Goal: Task Accomplishment & Management: Manage account settings

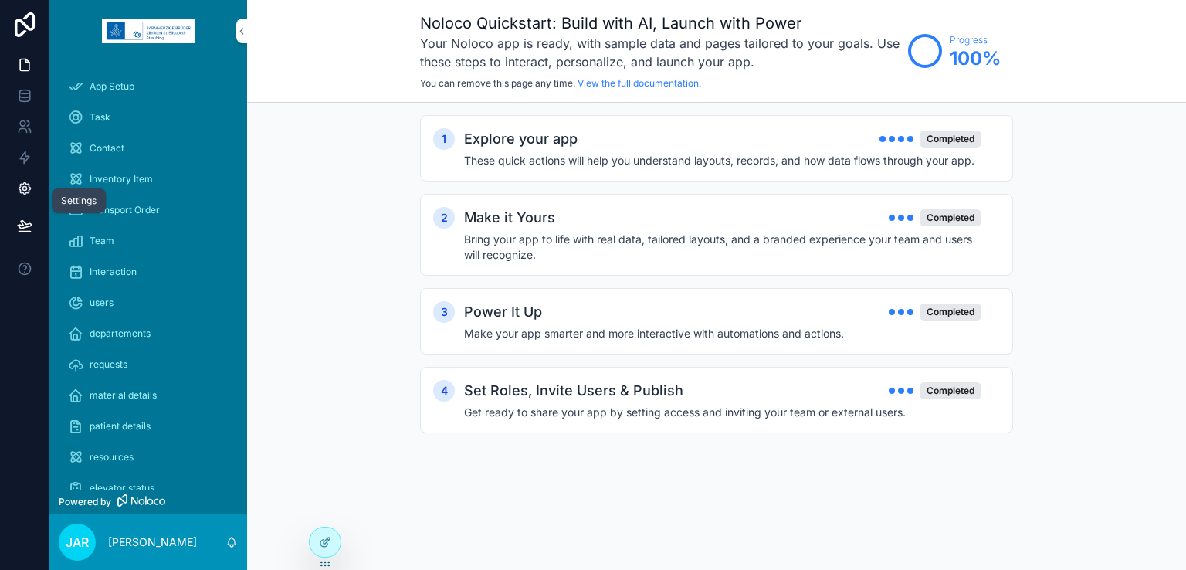
click at [28, 196] on link at bounding box center [24, 188] width 49 height 31
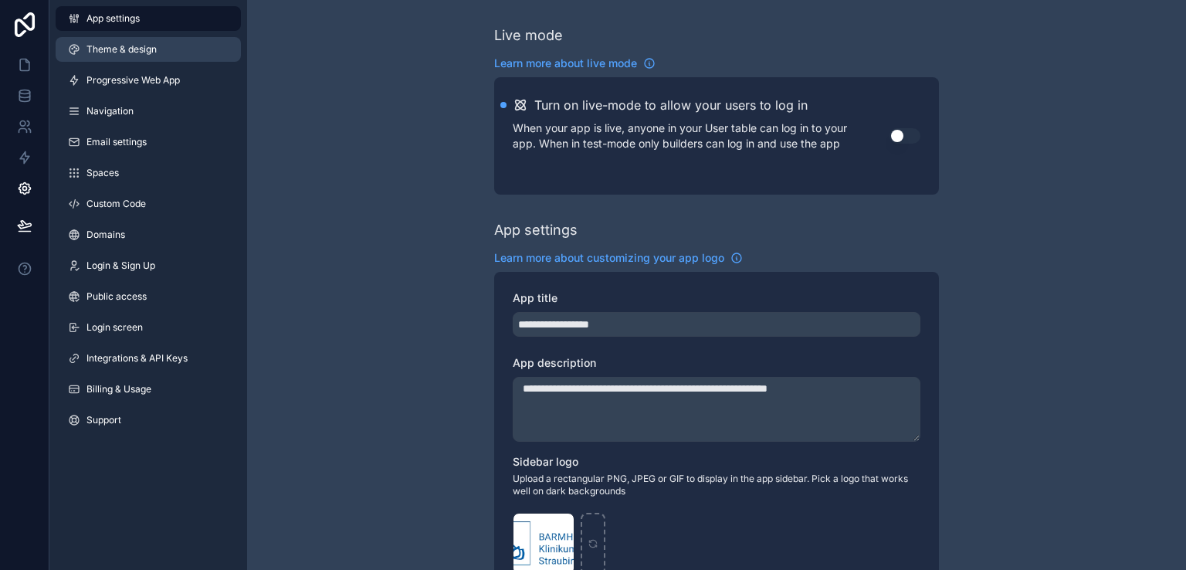
click at [139, 49] on span "Theme & design" at bounding box center [121, 49] width 70 height 12
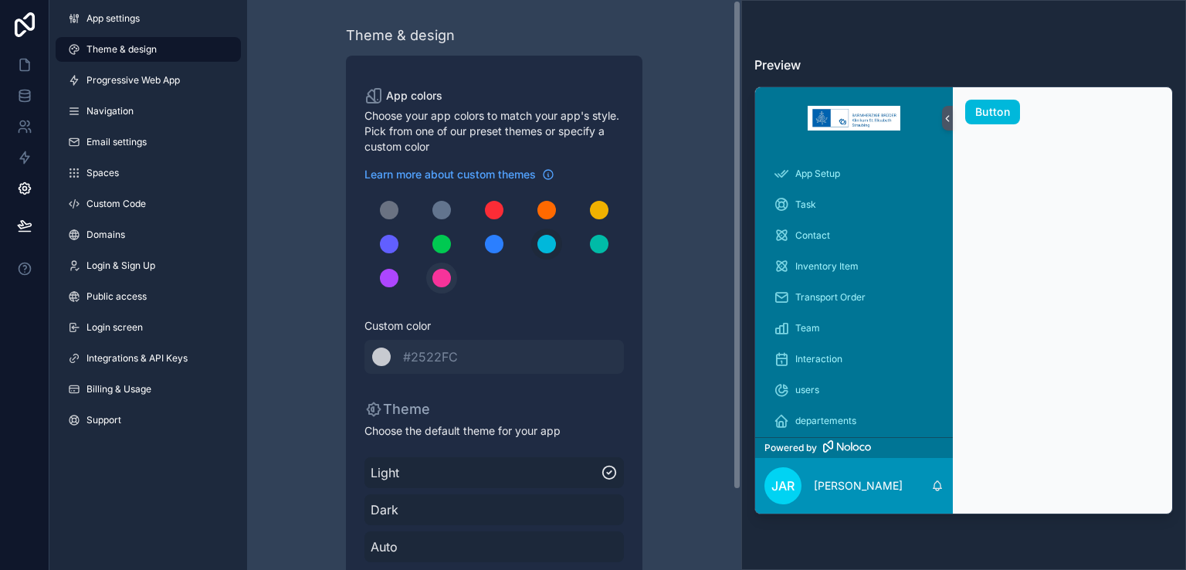
scroll to position [93, 0]
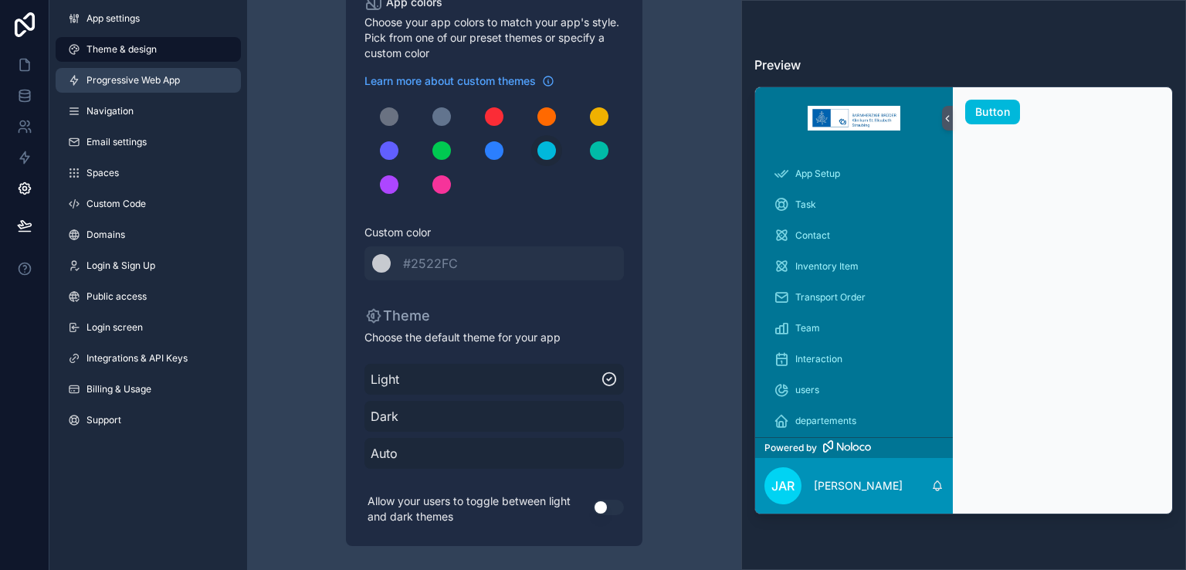
click at [170, 76] on span "Progressive Web App" at bounding box center [132, 80] width 93 height 12
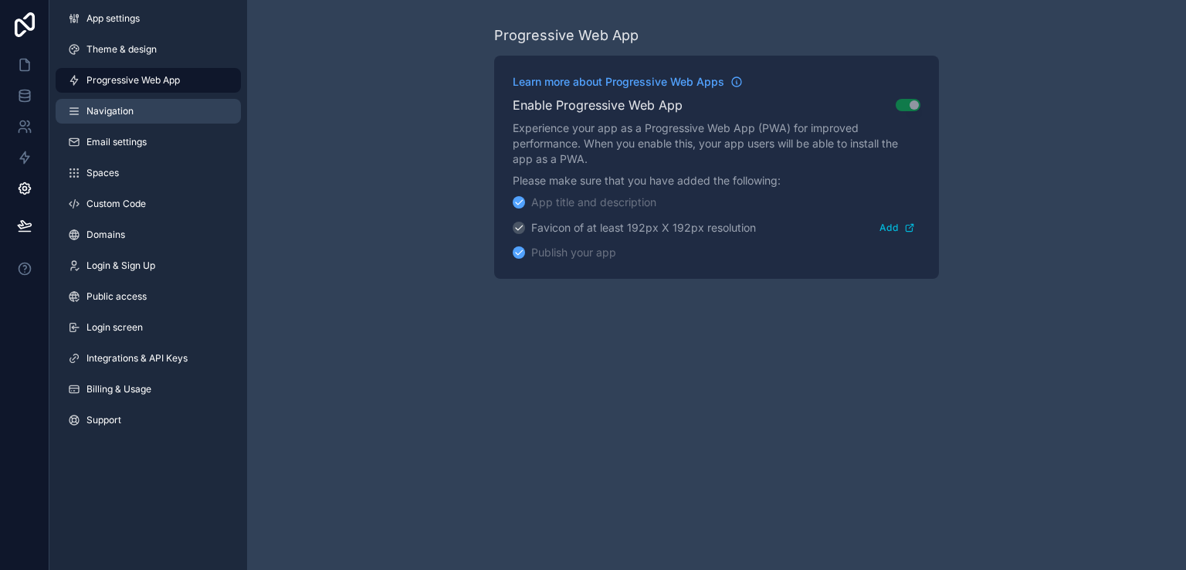
click at [154, 103] on link "Navigation" at bounding box center [148, 111] width 185 height 25
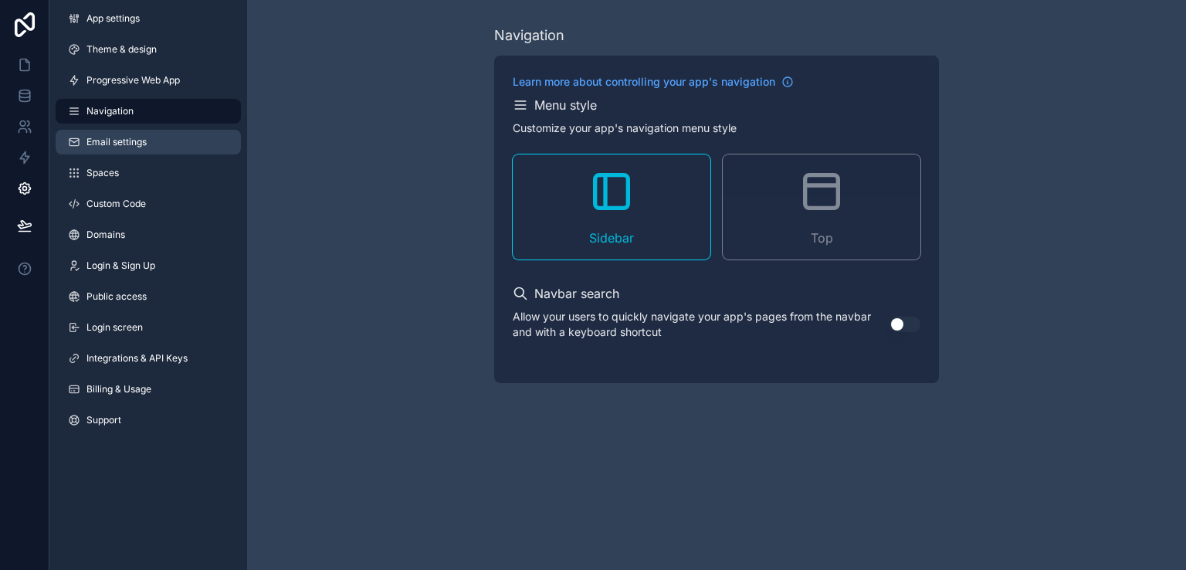
click at [171, 135] on link "Email settings" at bounding box center [148, 142] width 185 height 25
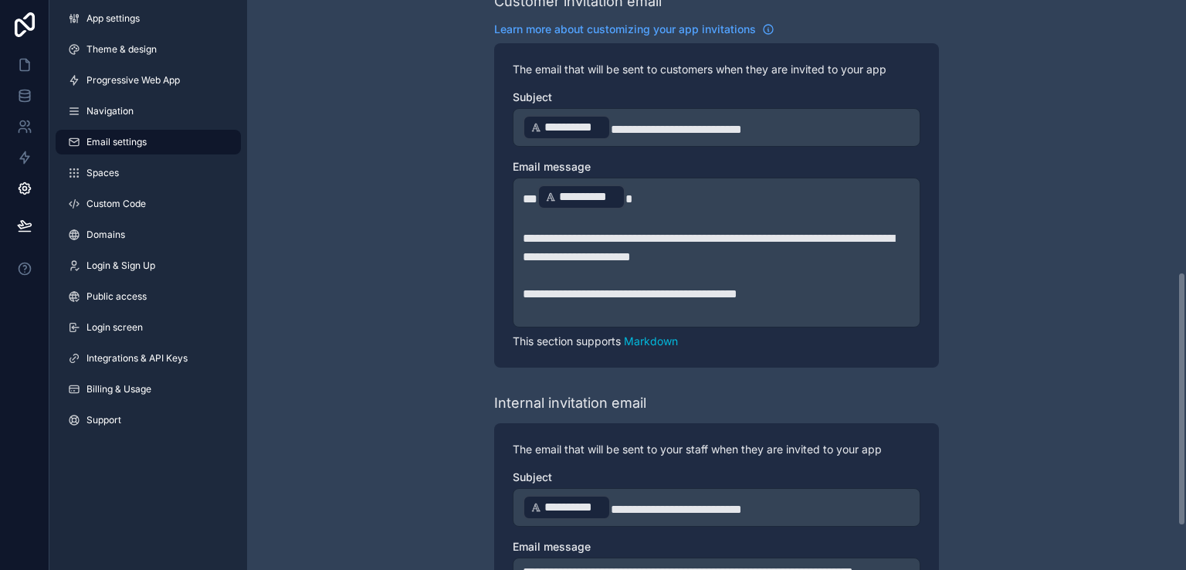
scroll to position [708, 0]
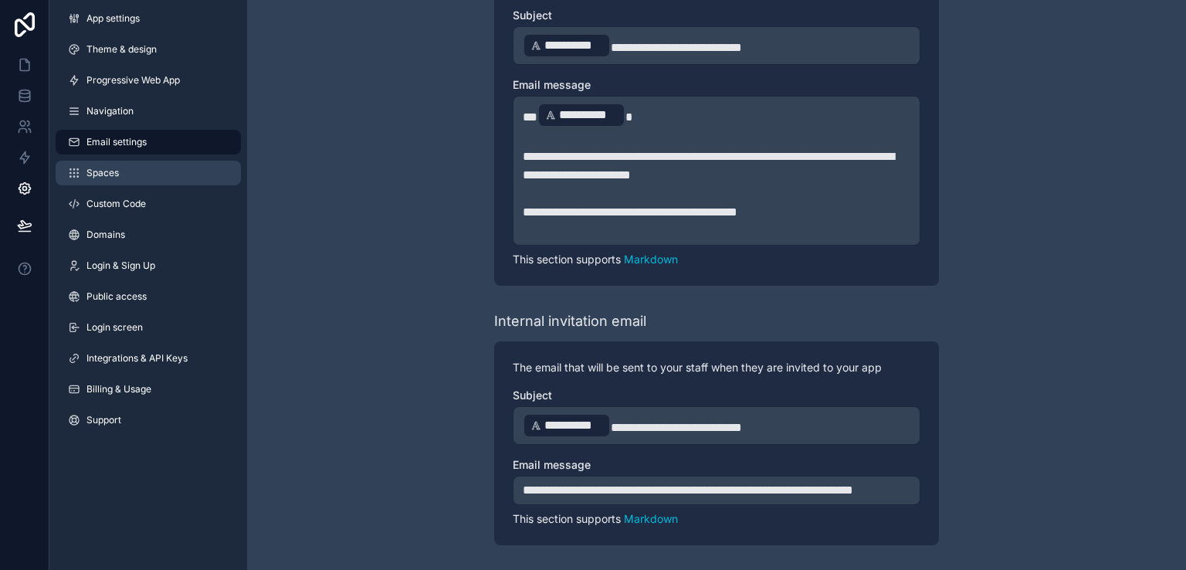
click at [124, 167] on link "Spaces" at bounding box center [148, 173] width 185 height 25
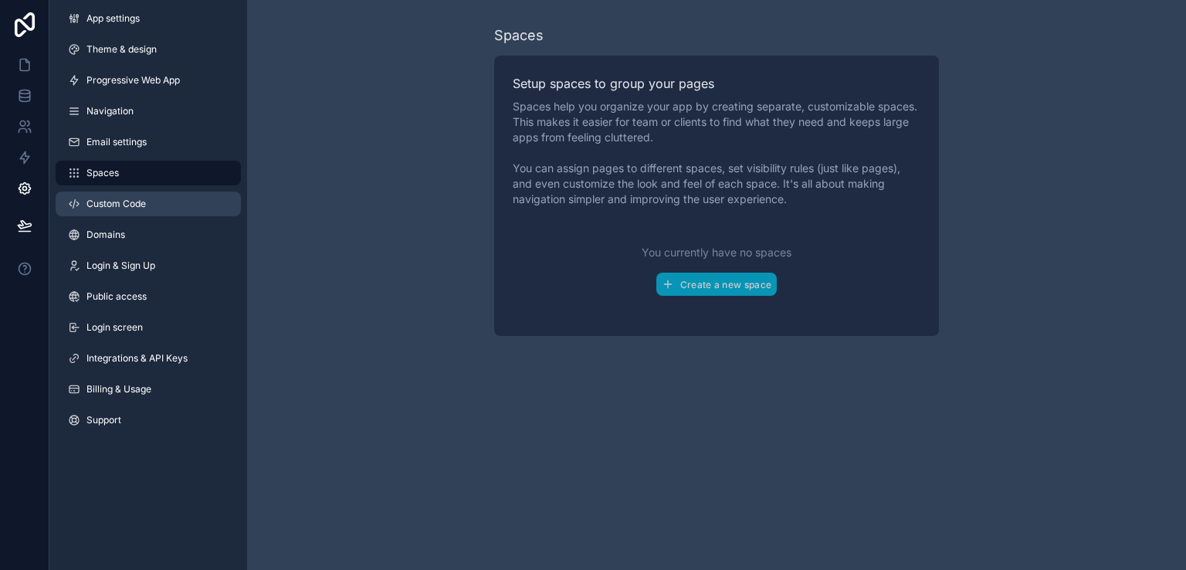
click at [140, 202] on span "Custom Code" at bounding box center [115, 204] width 59 height 12
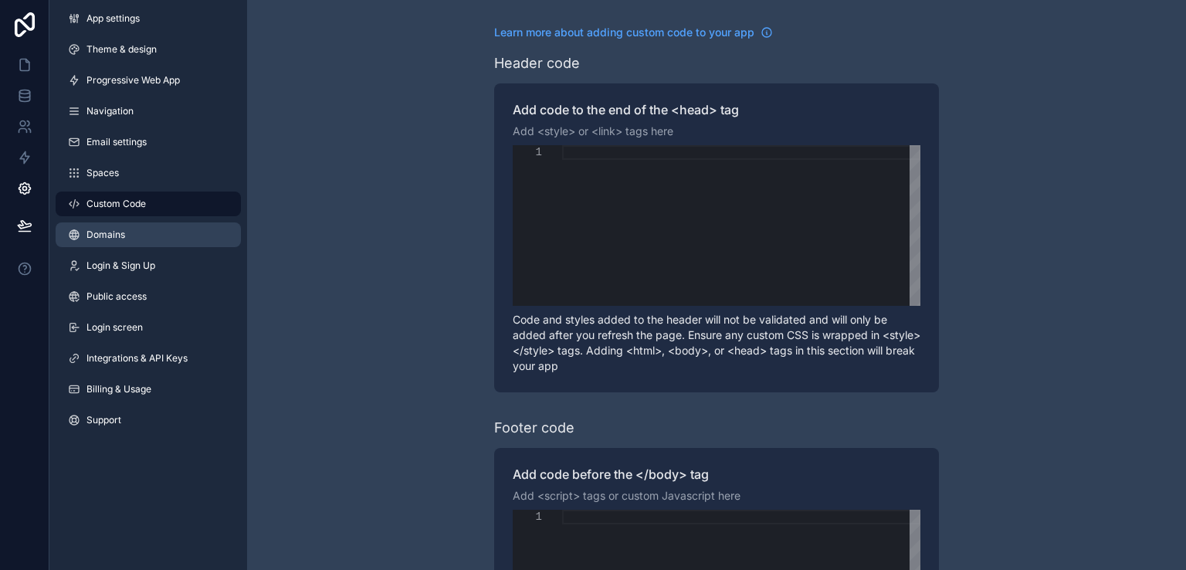
click at [137, 232] on link "Domains" at bounding box center [148, 234] width 185 height 25
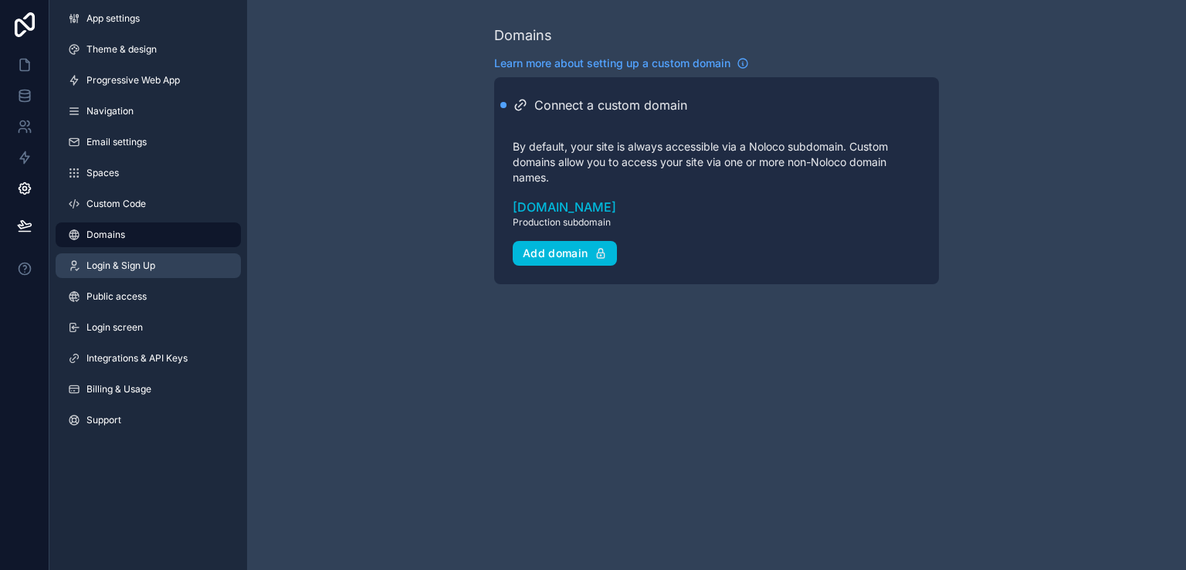
click at [136, 264] on span "Login & Sign Up" at bounding box center [120, 265] width 69 height 12
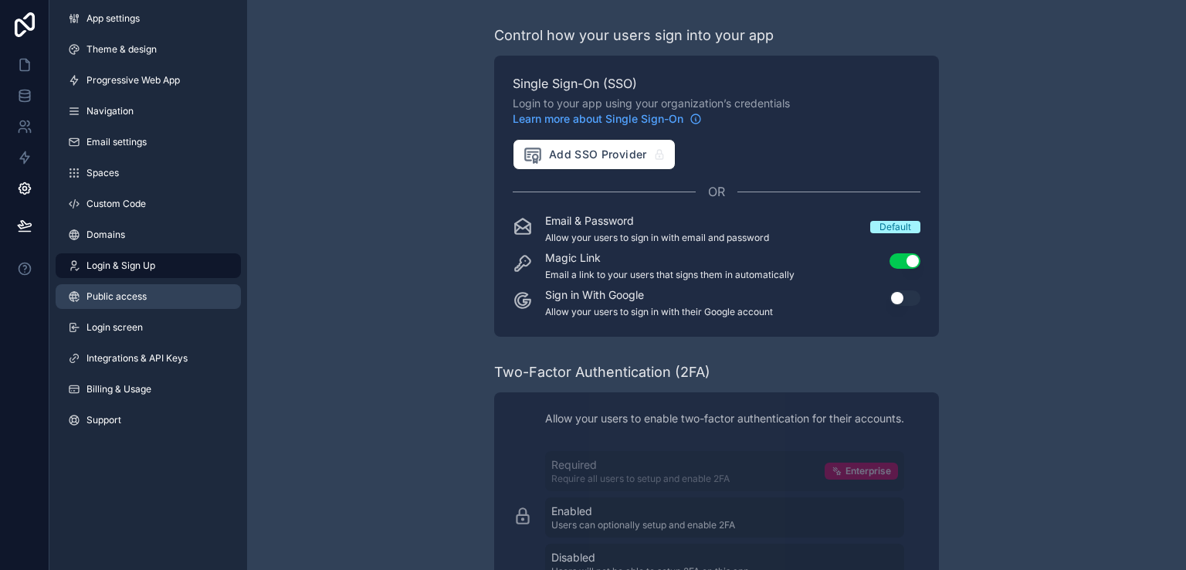
click at [137, 302] on span "Public access" at bounding box center [116, 296] width 60 height 12
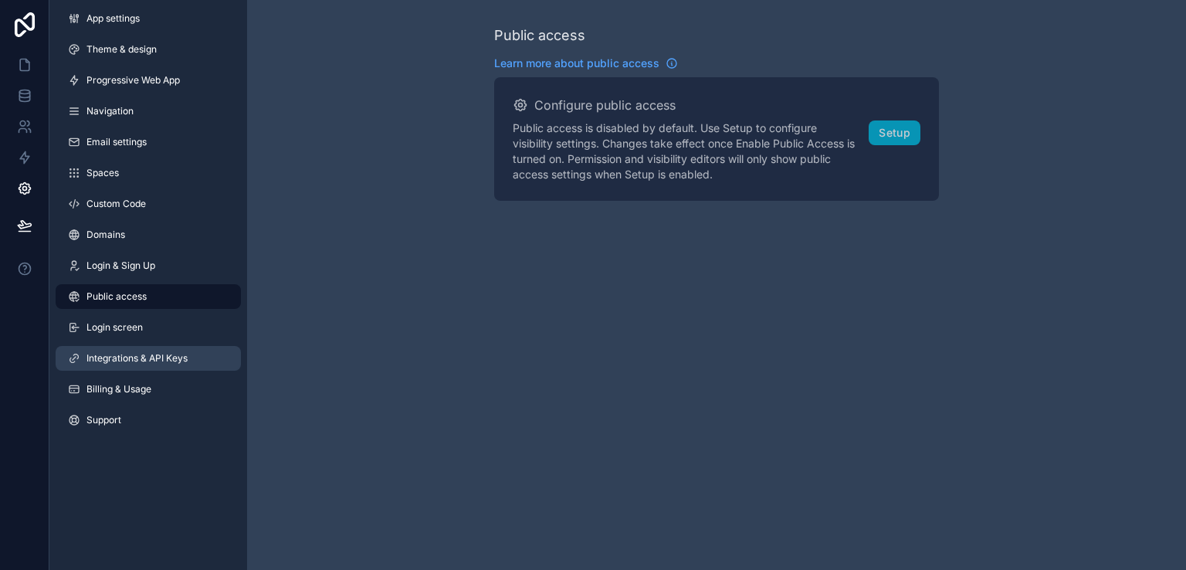
click at [147, 352] on span "Integrations & API Keys" at bounding box center [136, 358] width 101 height 12
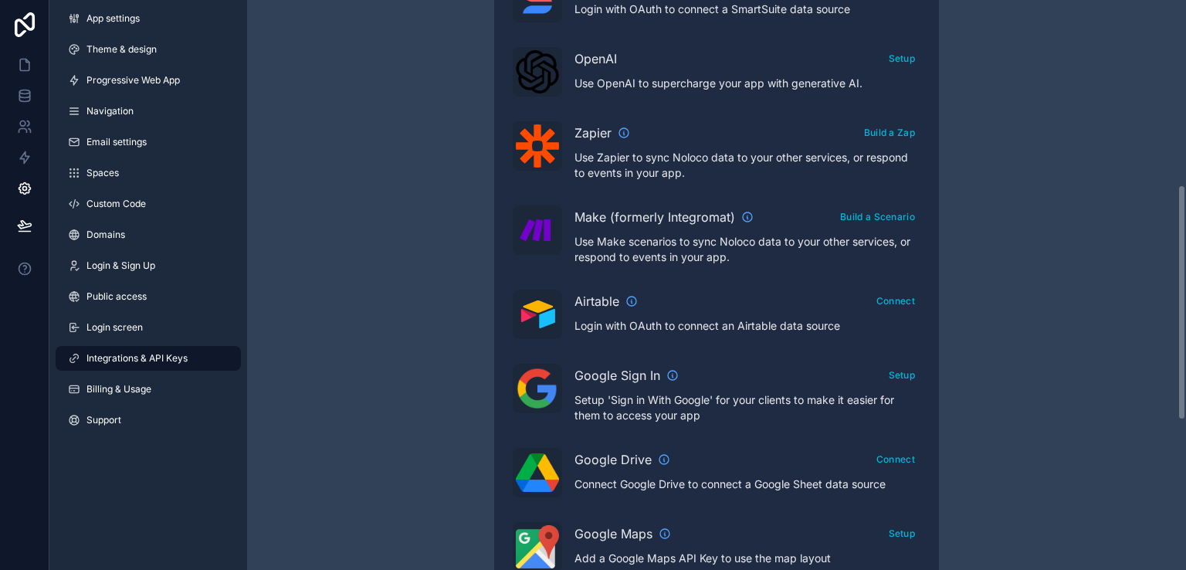
scroll to position [446, 0]
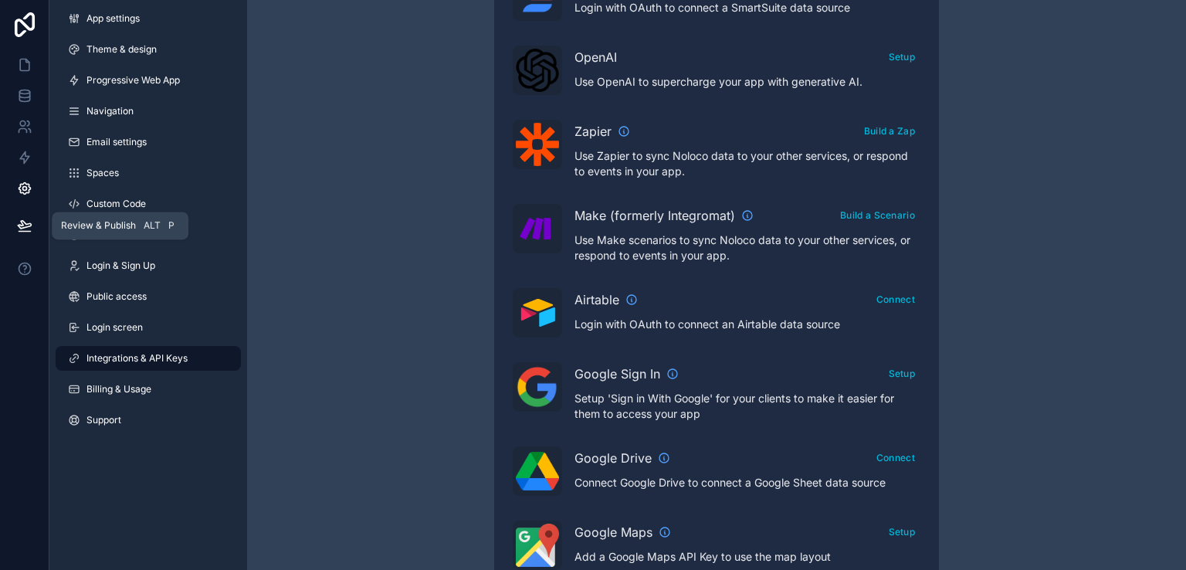
click at [19, 227] on icon at bounding box center [24, 225] width 13 height 8
click at [371, 238] on div "Integrations & API Keys Learn more about your API keys Your API keys allow you …" at bounding box center [716, 242] width 939 height 1376
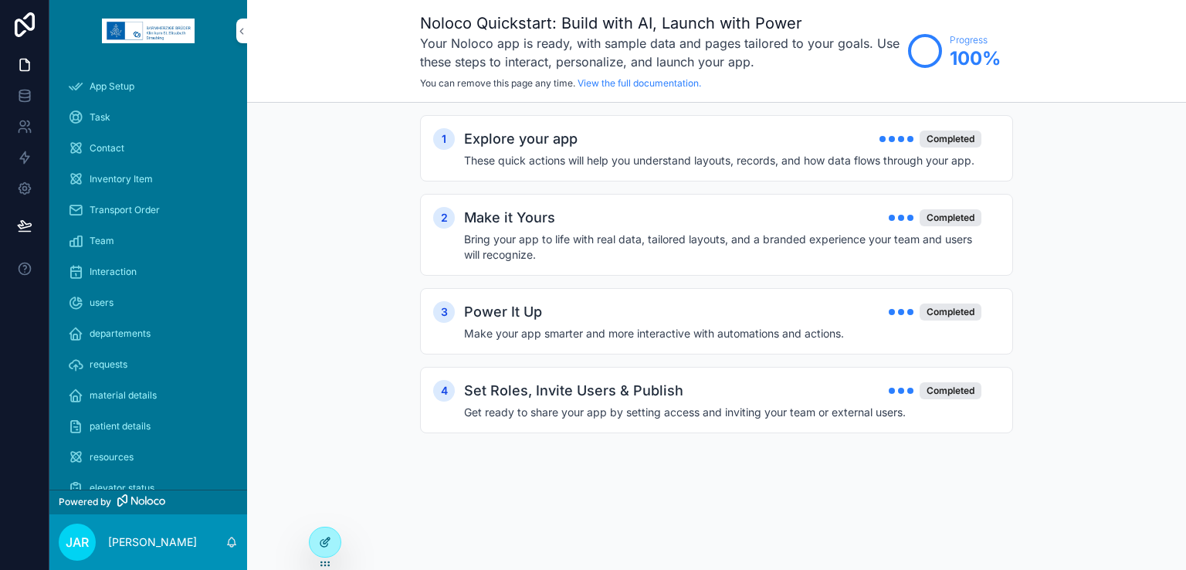
click at [312, 544] on div at bounding box center [325, 541] width 31 height 29
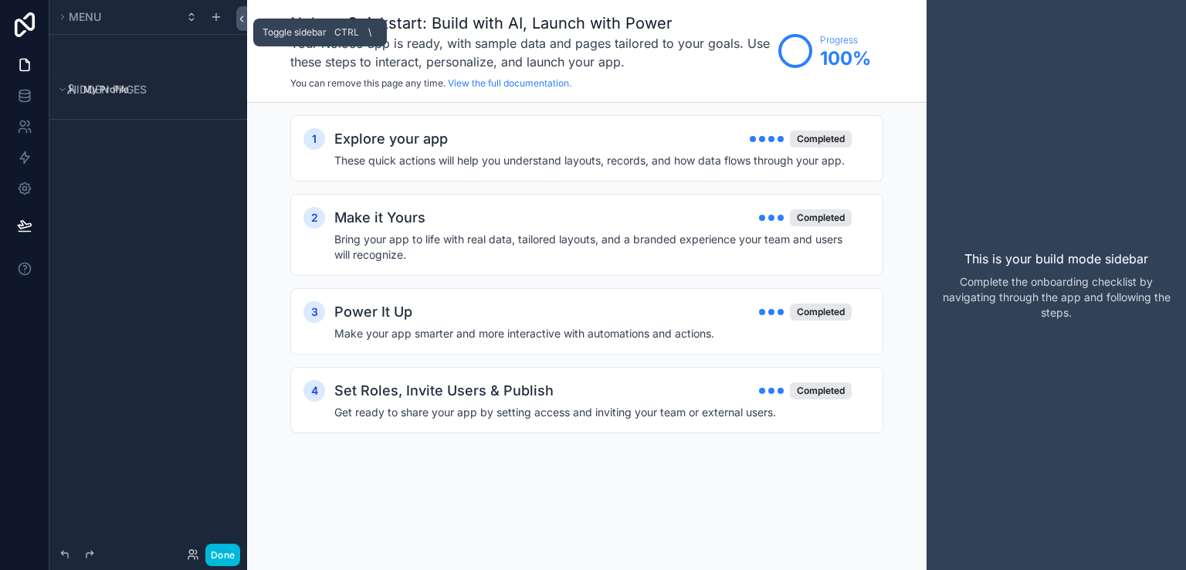
click at [245, 15] on icon at bounding box center [241, 19] width 11 height 12
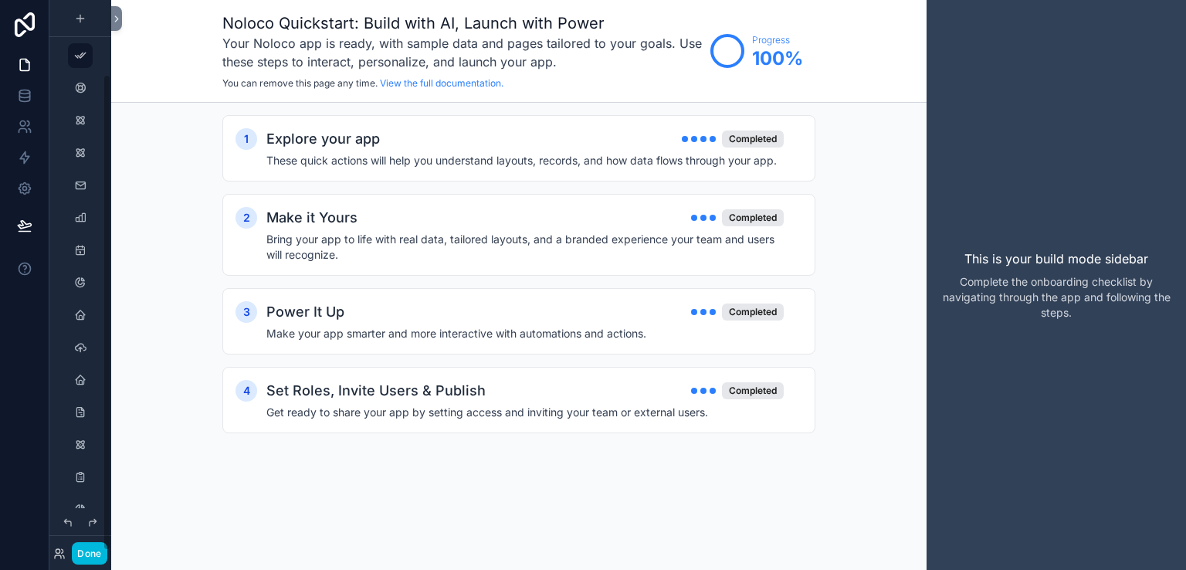
scroll to position [86, 0]
click at [29, 181] on icon at bounding box center [24, 188] width 15 height 15
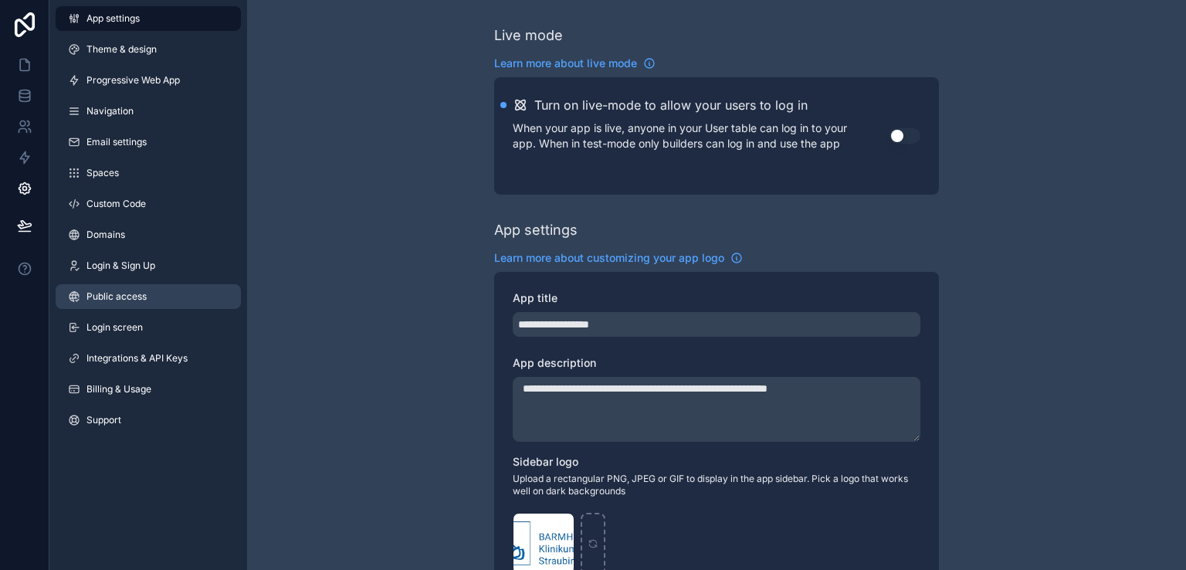
click at [141, 303] on link "Public access" at bounding box center [148, 296] width 185 height 25
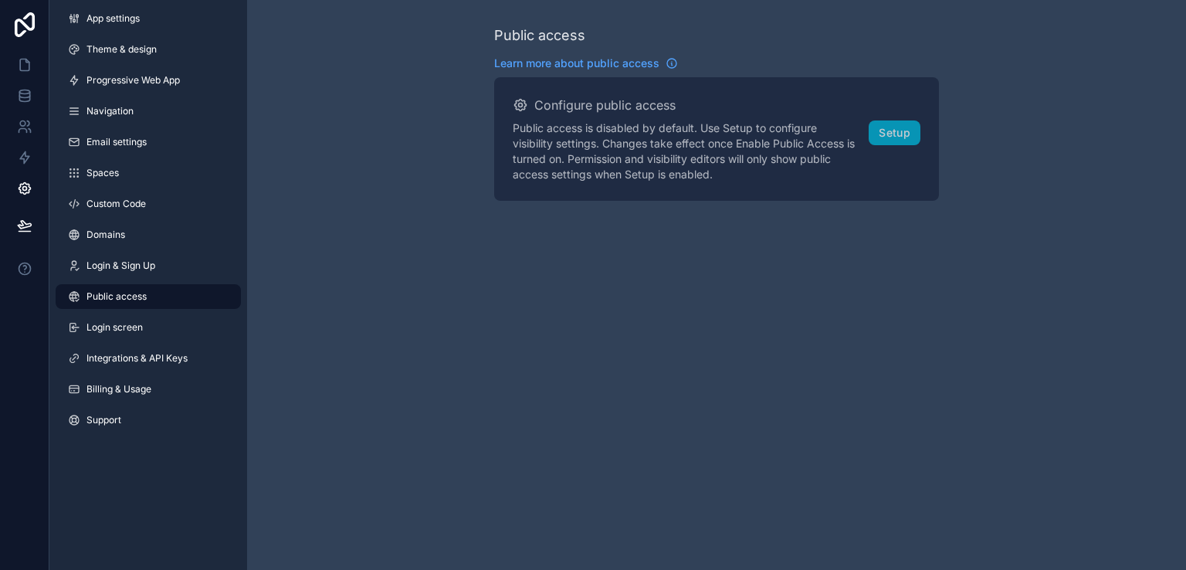
click at [0, 0] on link "Compare our plans and view your usage" at bounding box center [0, 0] width 0 height 0
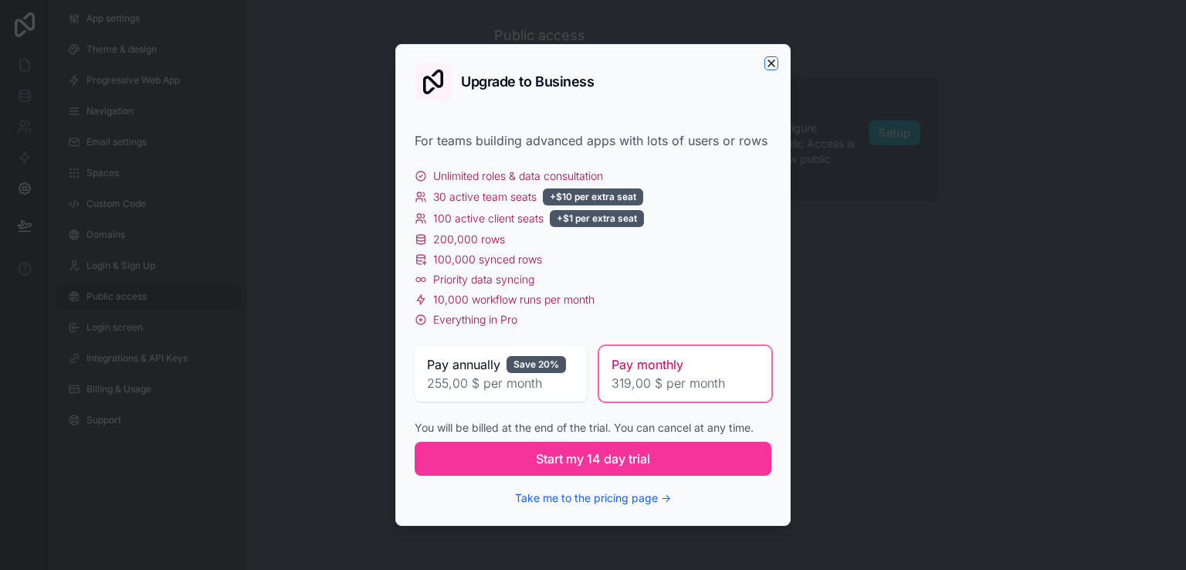
click at [771, 59] on icon "button" at bounding box center [771, 63] width 12 height 12
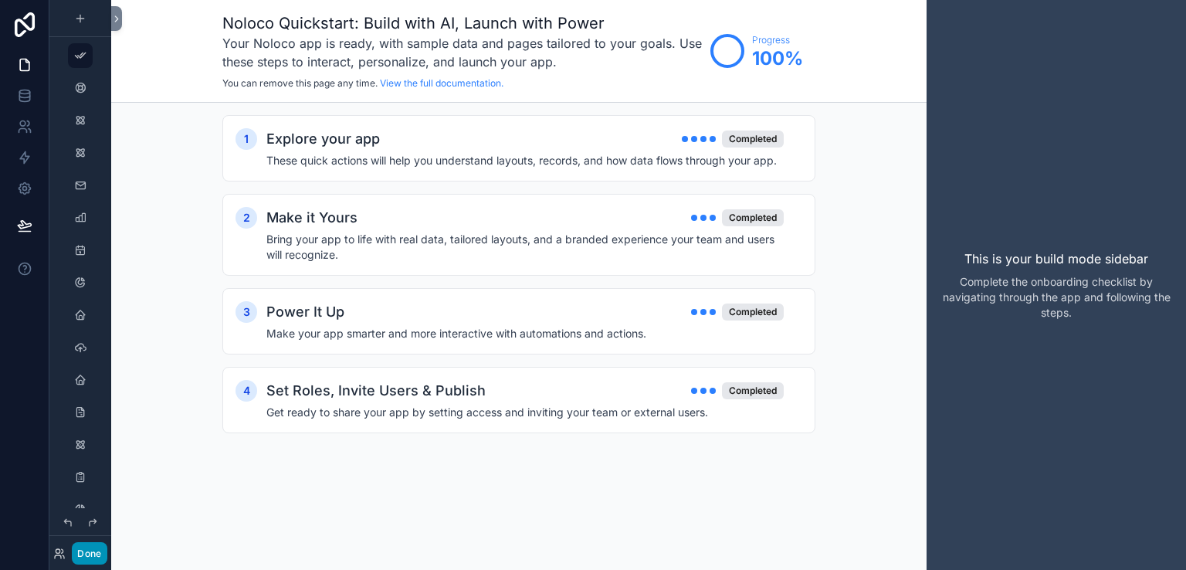
click at [93, 553] on button "Done" at bounding box center [89, 553] width 35 height 22
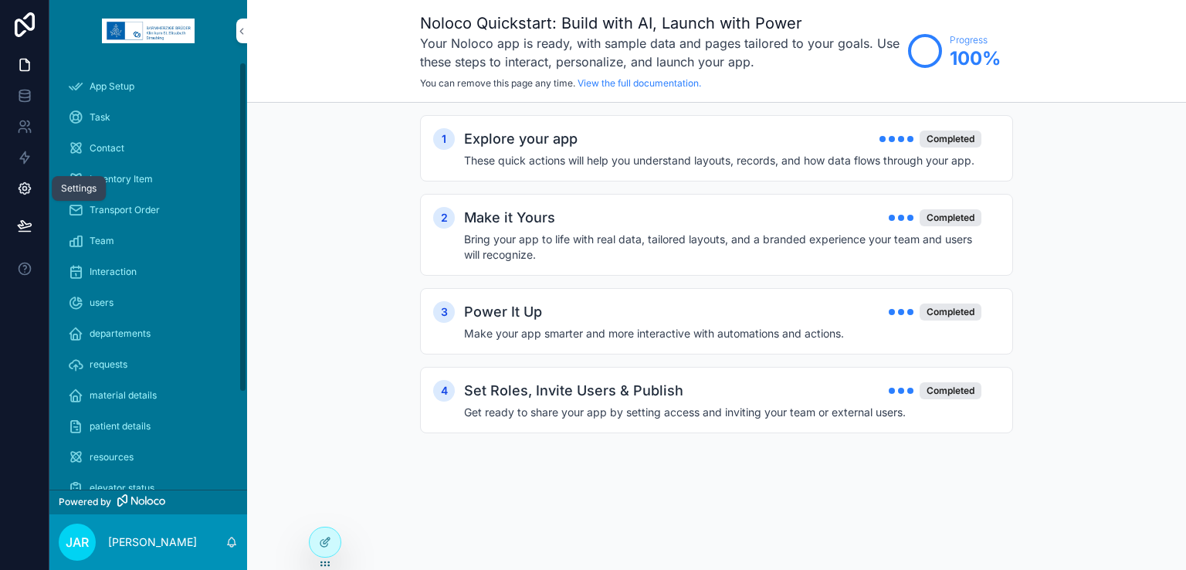
click at [15, 184] on link at bounding box center [24, 188] width 49 height 31
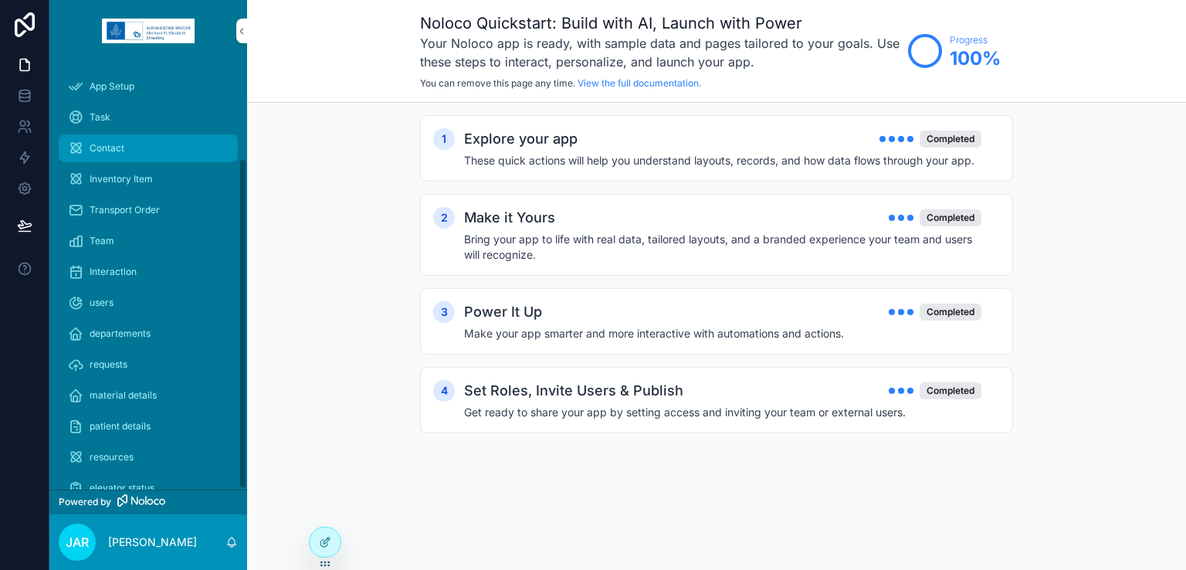
scroll to position [125, 0]
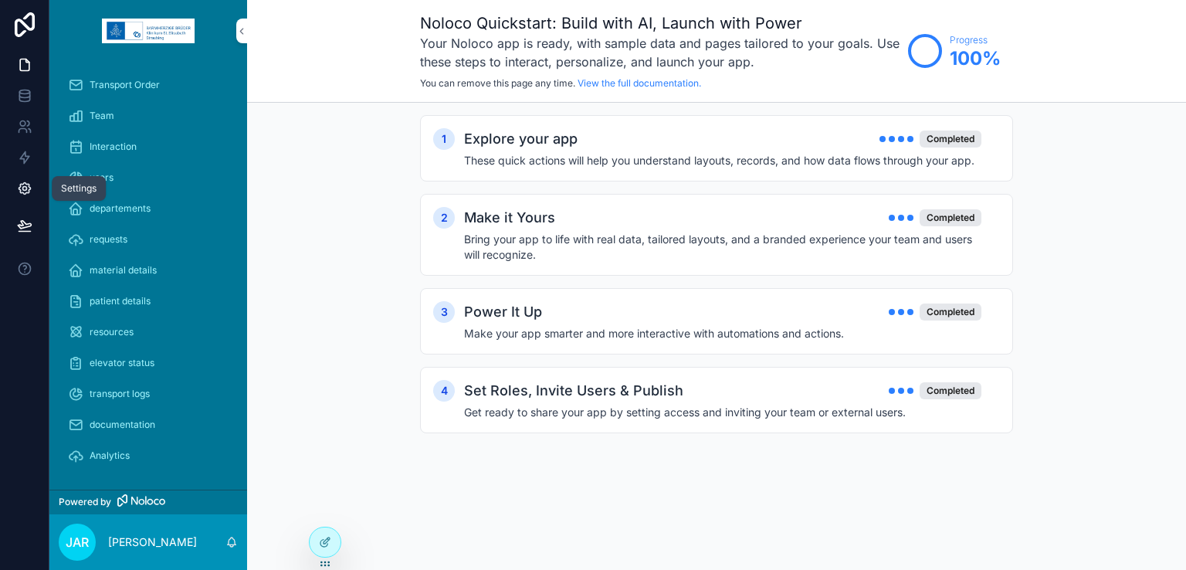
click at [26, 191] on icon at bounding box center [24, 188] width 15 height 15
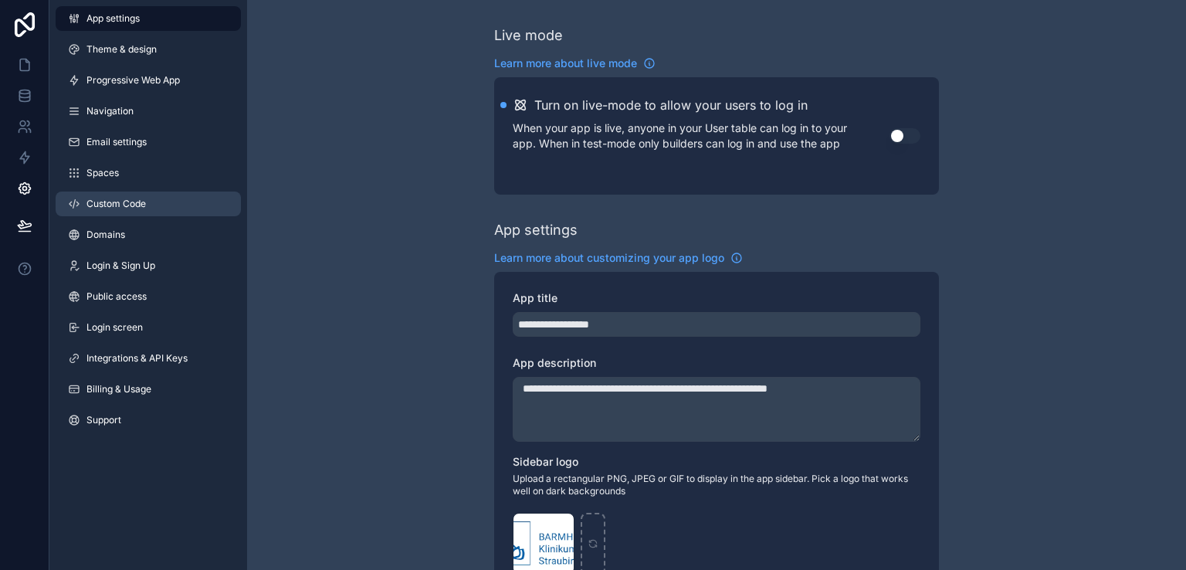
click at [124, 203] on span "Custom Code" at bounding box center [115, 204] width 59 height 12
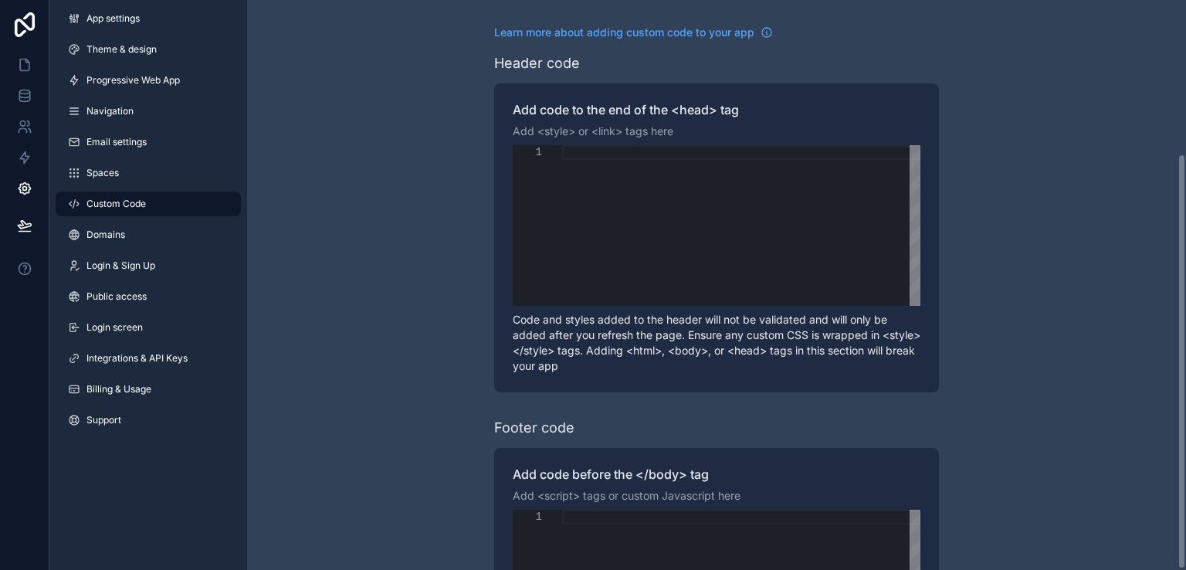
scroll to position [212, 0]
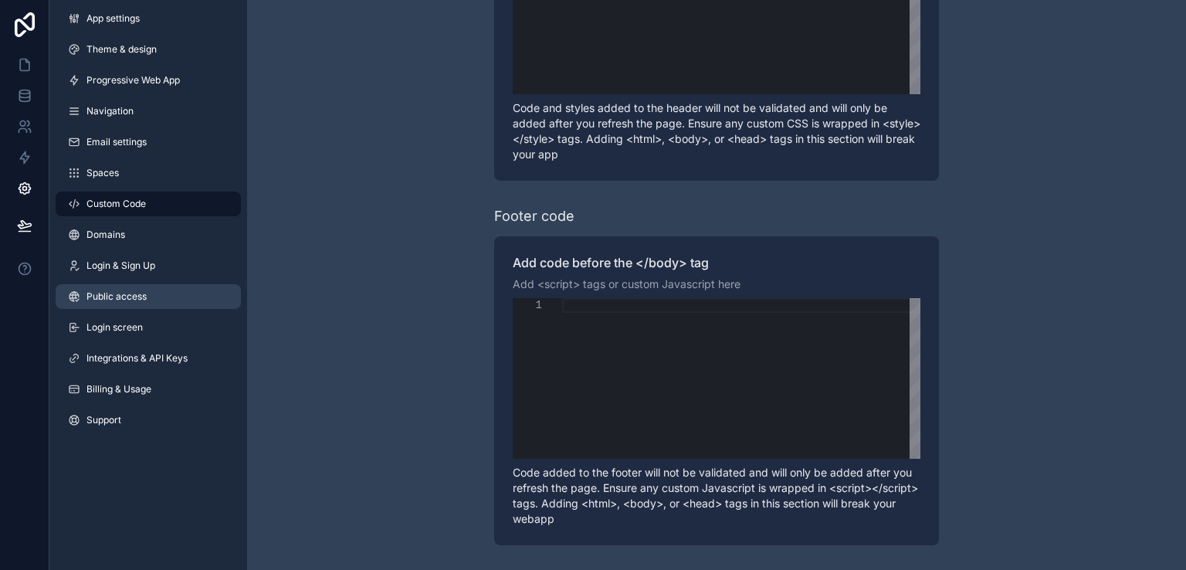
click at [150, 298] on link "Public access" at bounding box center [148, 296] width 185 height 25
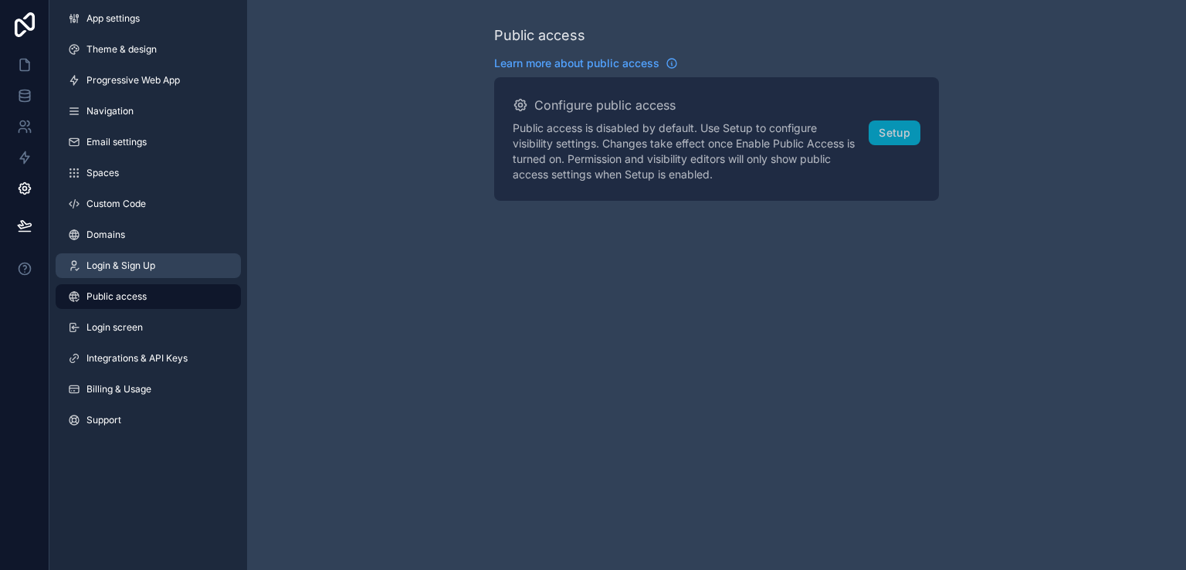
click at [148, 267] on span "Login & Sign Up" at bounding box center [120, 265] width 69 height 12
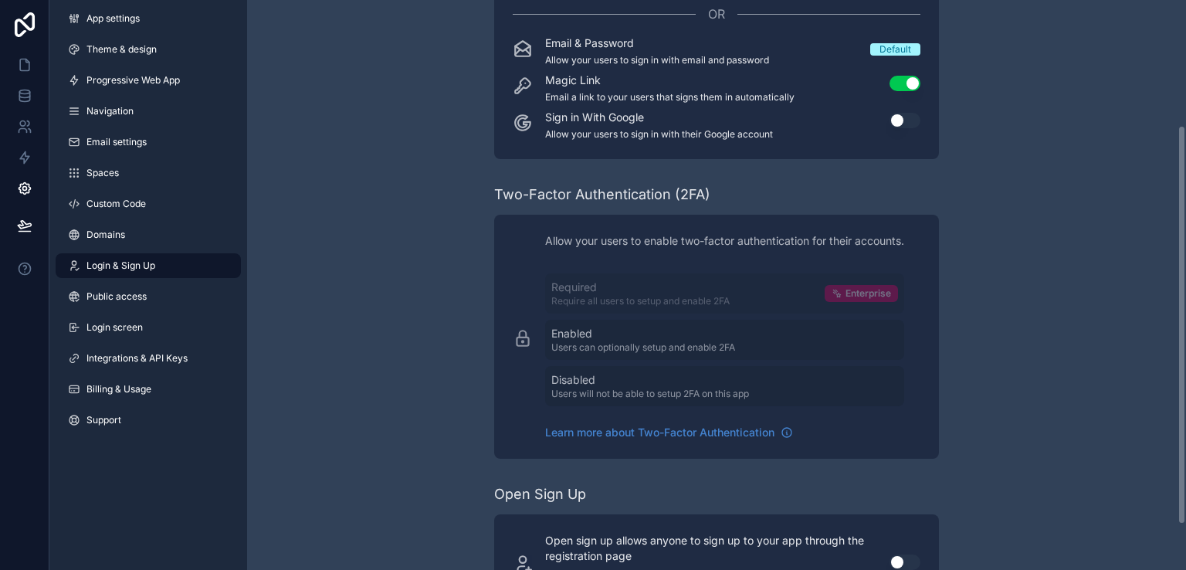
scroll to position [242, 0]
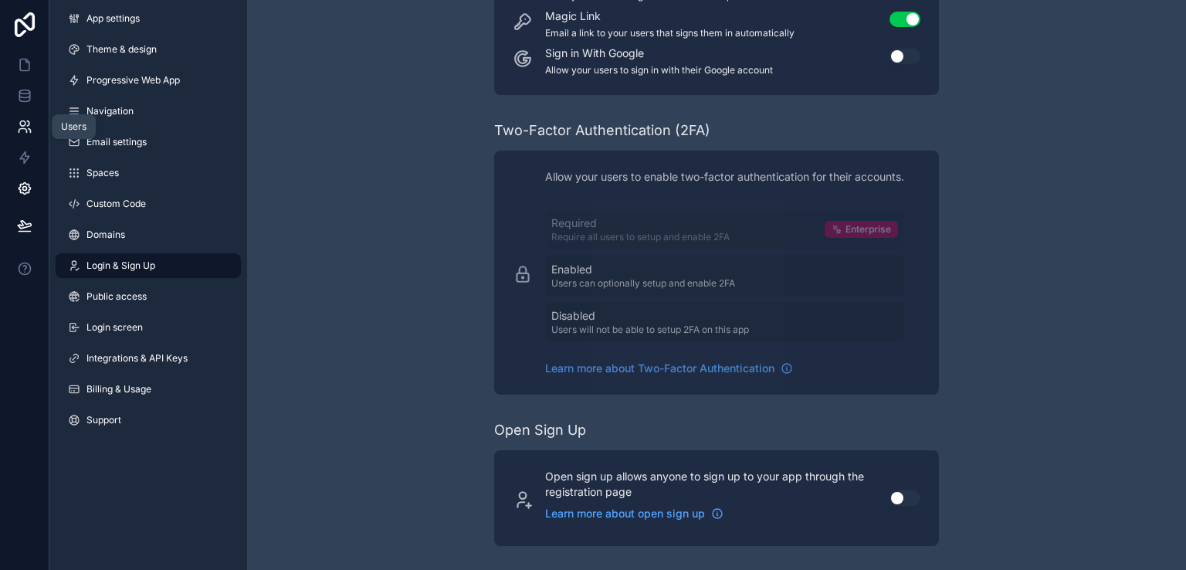
click at [25, 120] on icon at bounding box center [24, 126] width 15 height 15
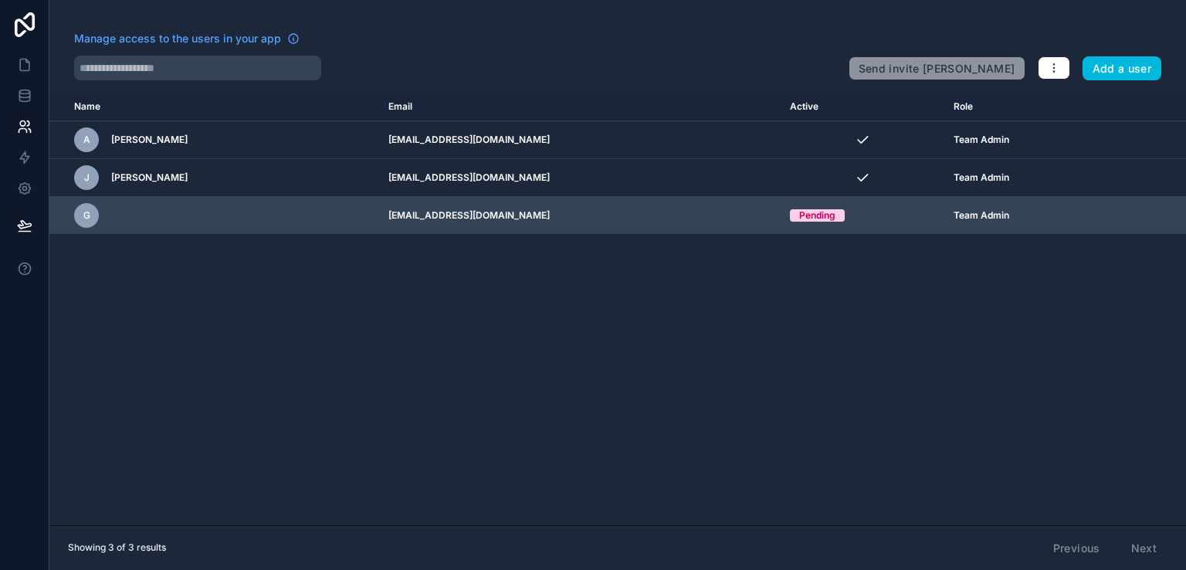
click at [96, 223] on div "g" at bounding box center [86, 215] width 25 height 25
click at [0, 0] on icon "scrollable content" at bounding box center [0, 0] width 0 height 0
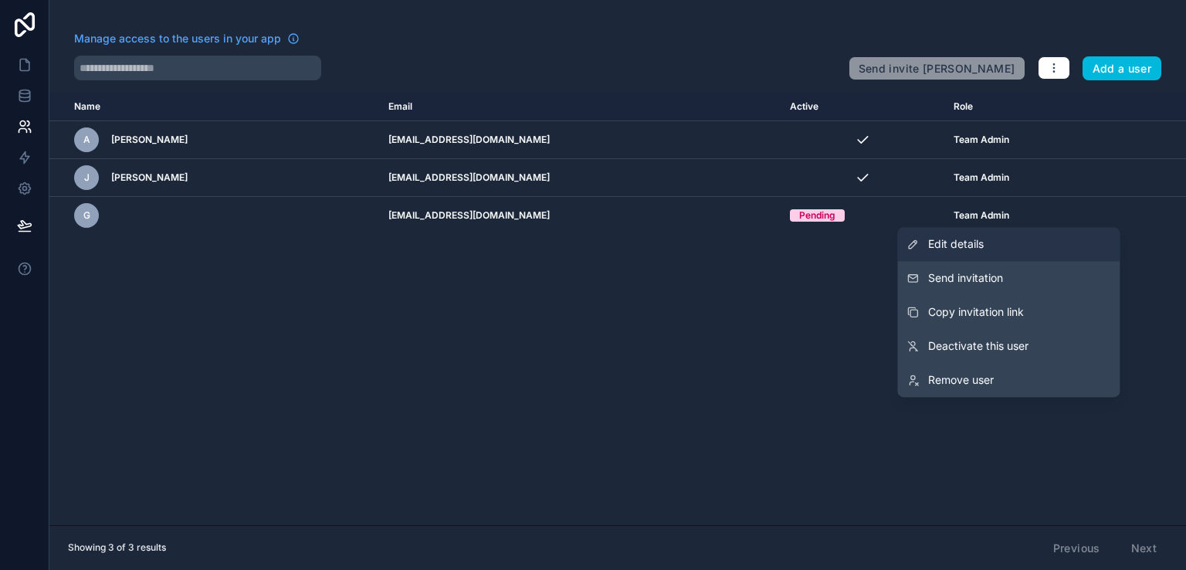
click at [1001, 242] on link "Edit details" at bounding box center [1008, 244] width 222 height 34
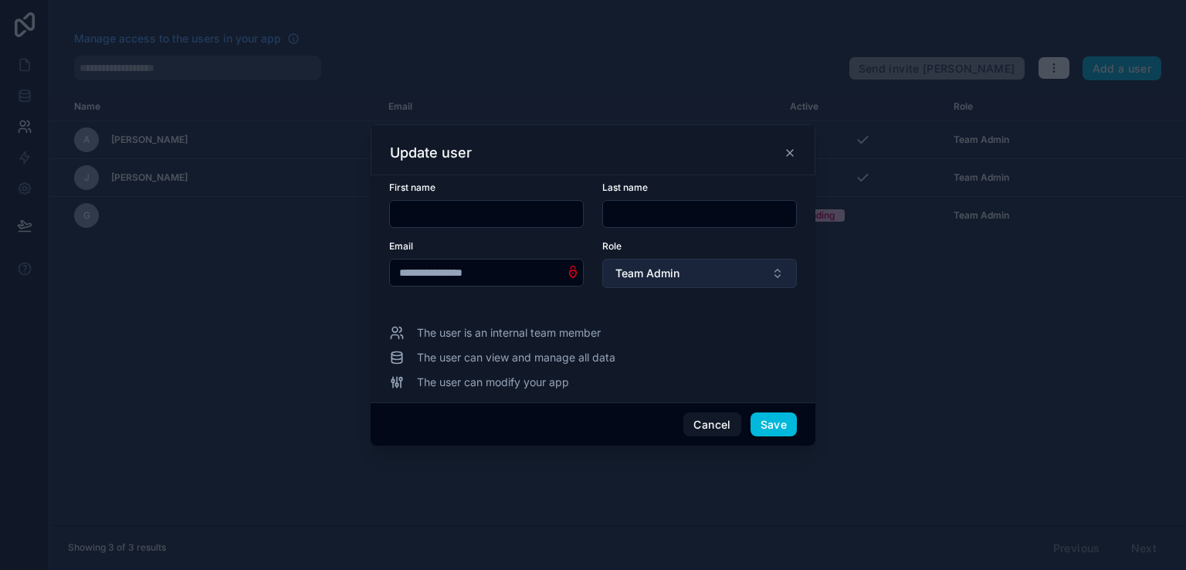
click at [756, 262] on button "Team Admin" at bounding box center [699, 273] width 195 height 29
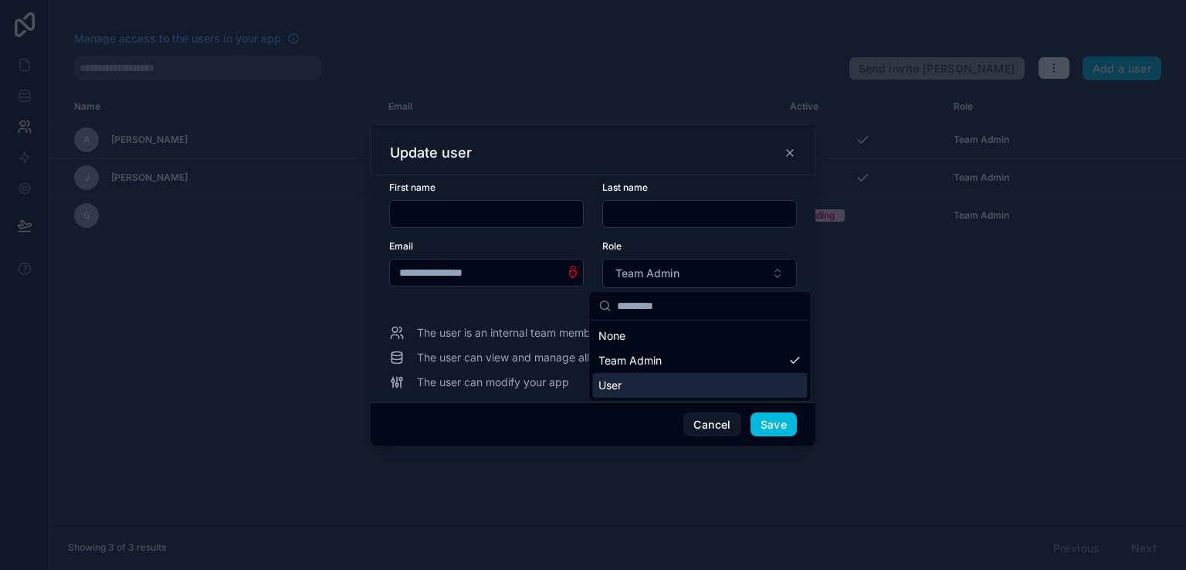
click at [696, 384] on div "User" at bounding box center [699, 385] width 215 height 25
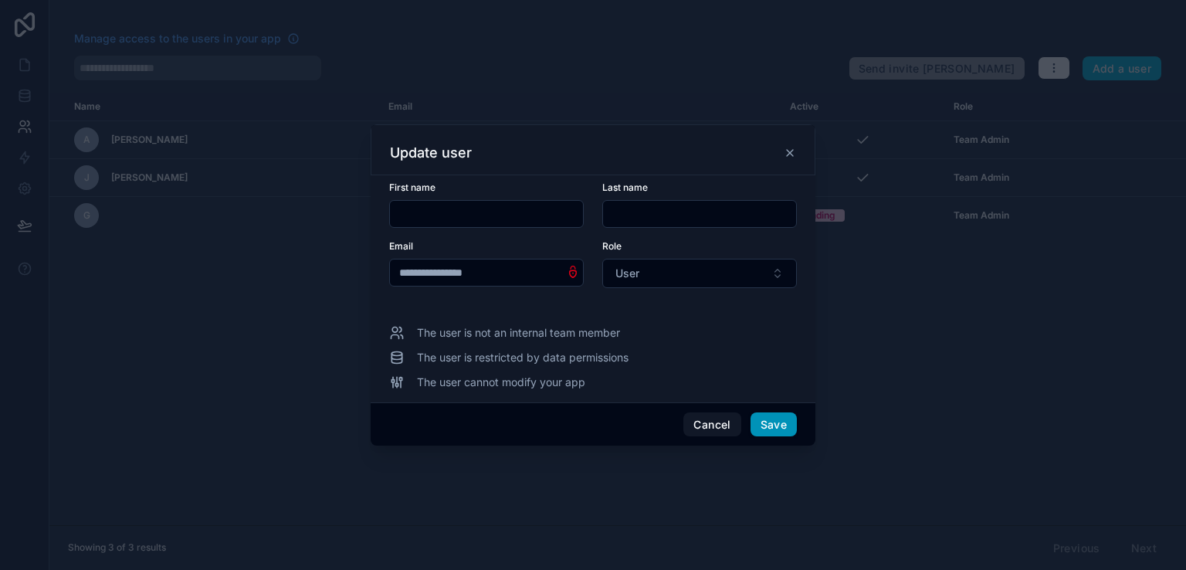
click at [773, 424] on button "Save" at bounding box center [773, 424] width 46 height 25
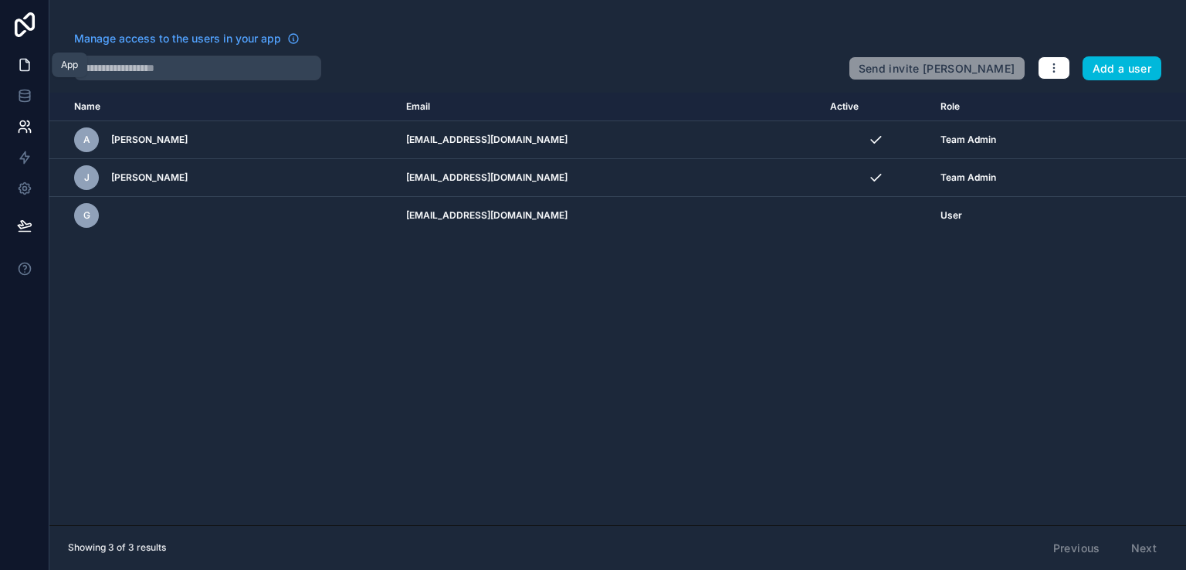
click at [29, 67] on icon at bounding box center [24, 64] width 15 height 15
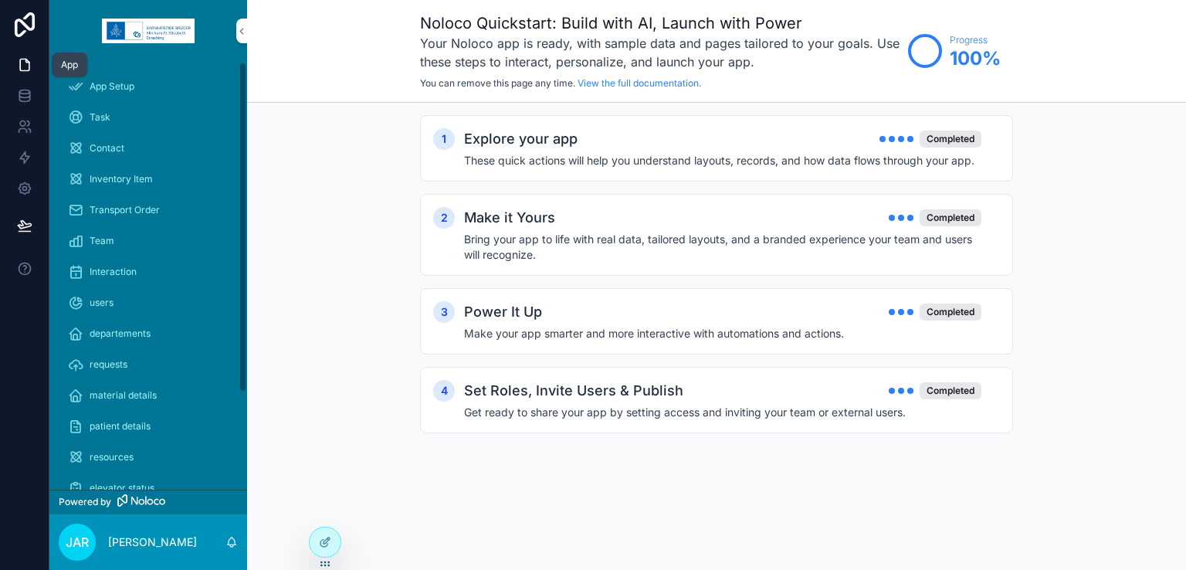
click at [20, 72] on icon at bounding box center [24, 64] width 15 height 15
click at [29, 127] on icon at bounding box center [24, 126] width 15 height 15
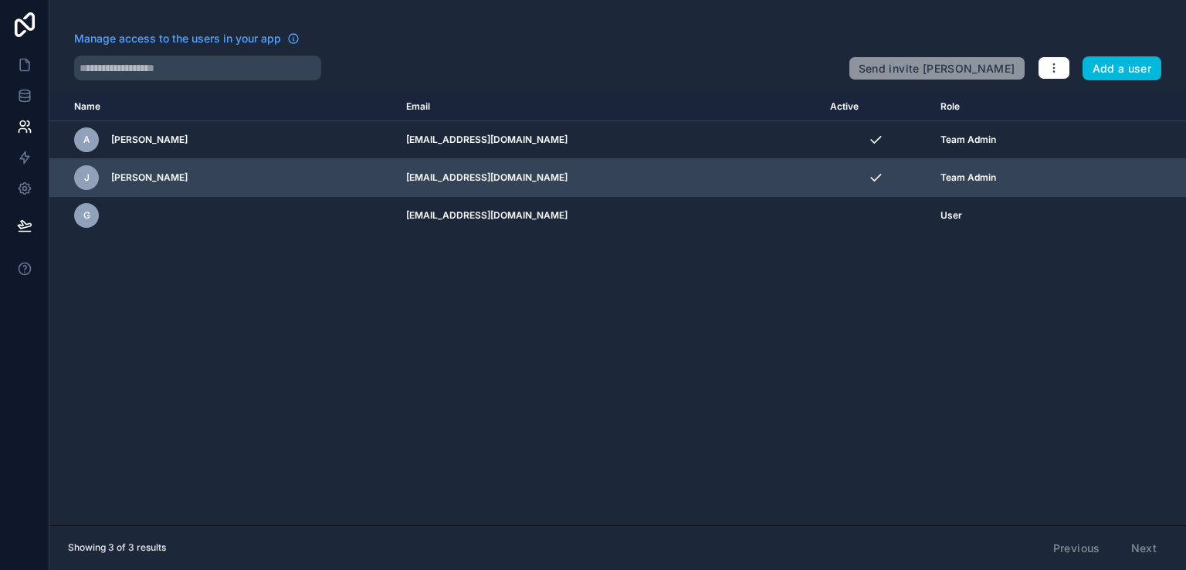
click at [0, 0] on icon "scrollable content" at bounding box center [0, 0] width 0 height 0
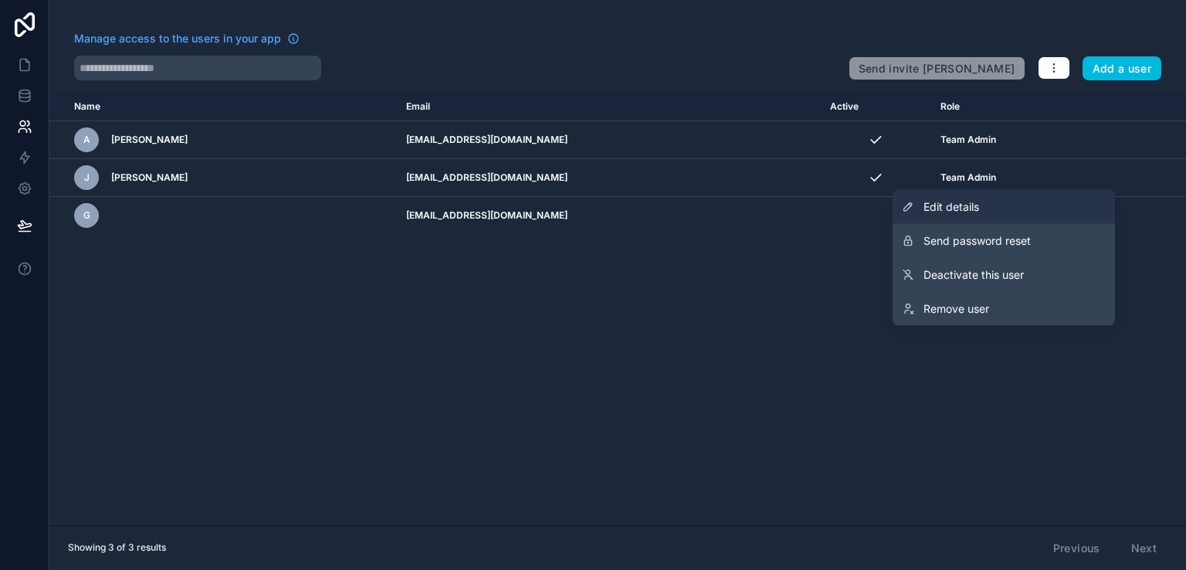
click at [1007, 208] on link "Edit details" at bounding box center [1004, 207] width 222 height 34
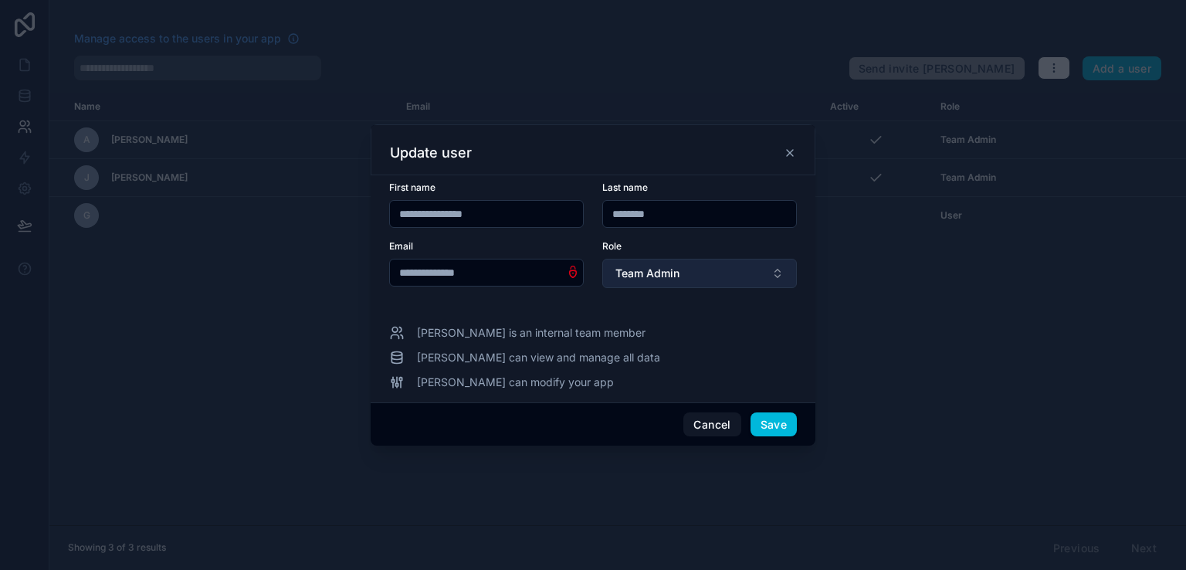
click at [740, 271] on button "Team Admin" at bounding box center [699, 273] width 195 height 29
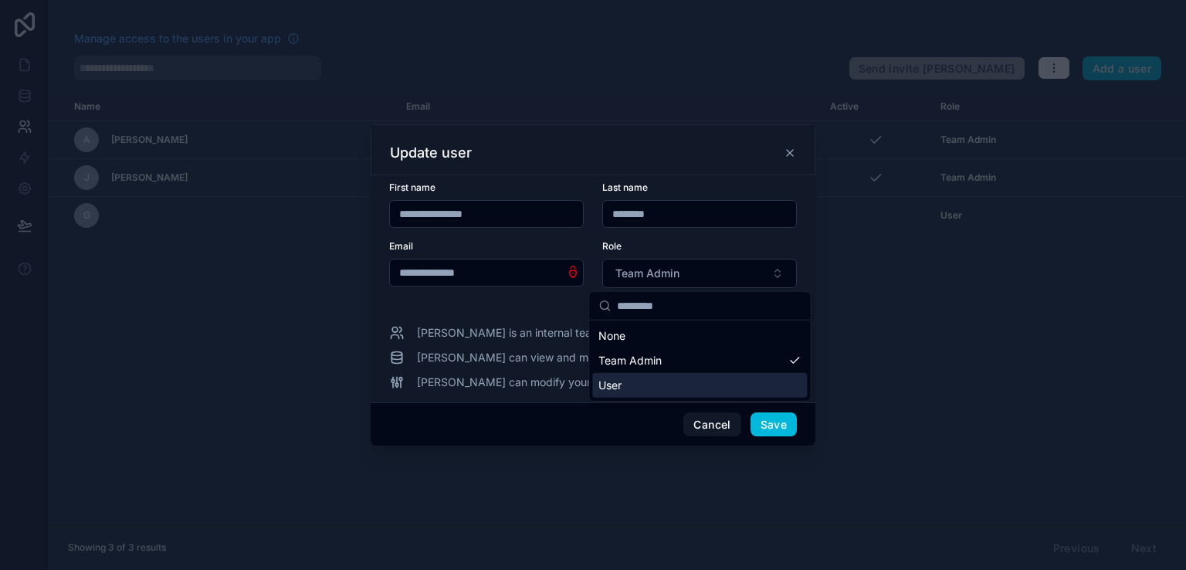
click at [655, 391] on div "User" at bounding box center [699, 385] width 215 height 25
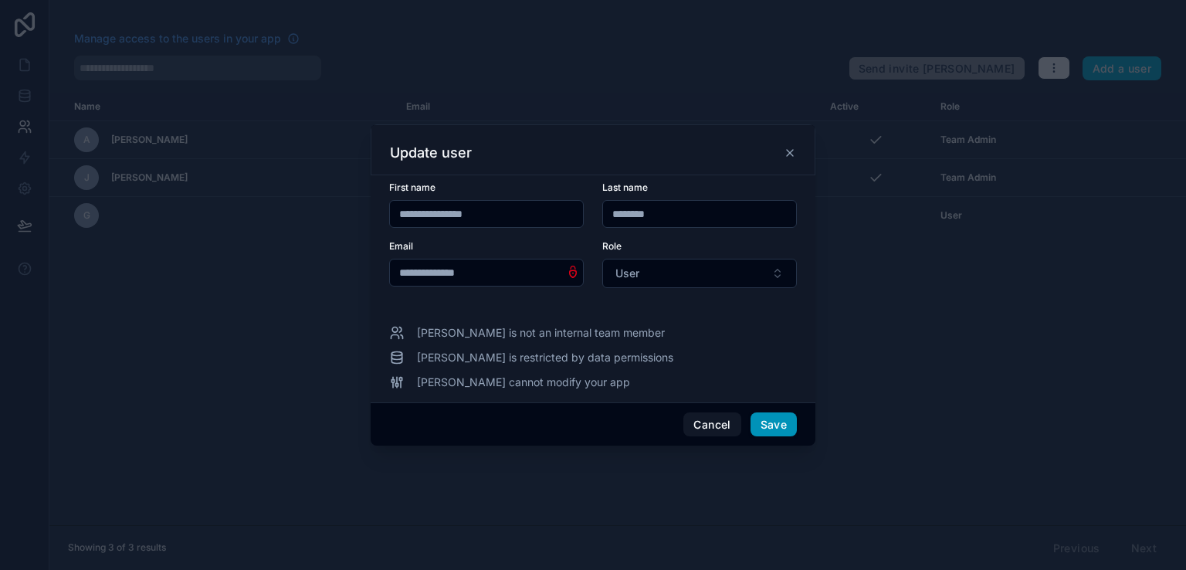
click at [774, 424] on button "Save" at bounding box center [773, 424] width 46 height 25
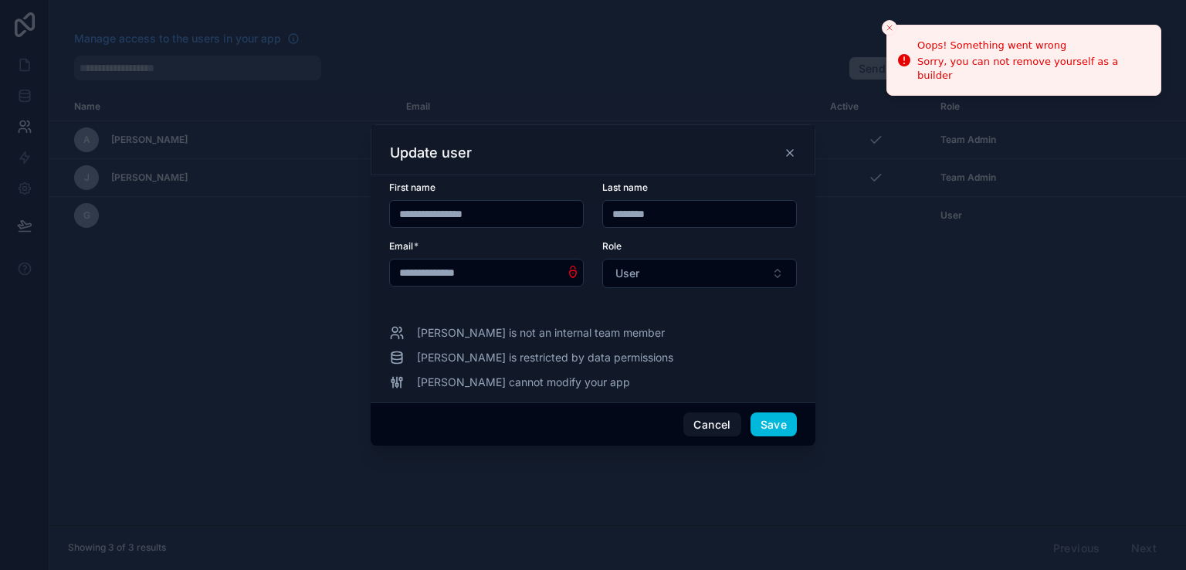
click at [846, 394] on div at bounding box center [593, 285] width 1186 height 570
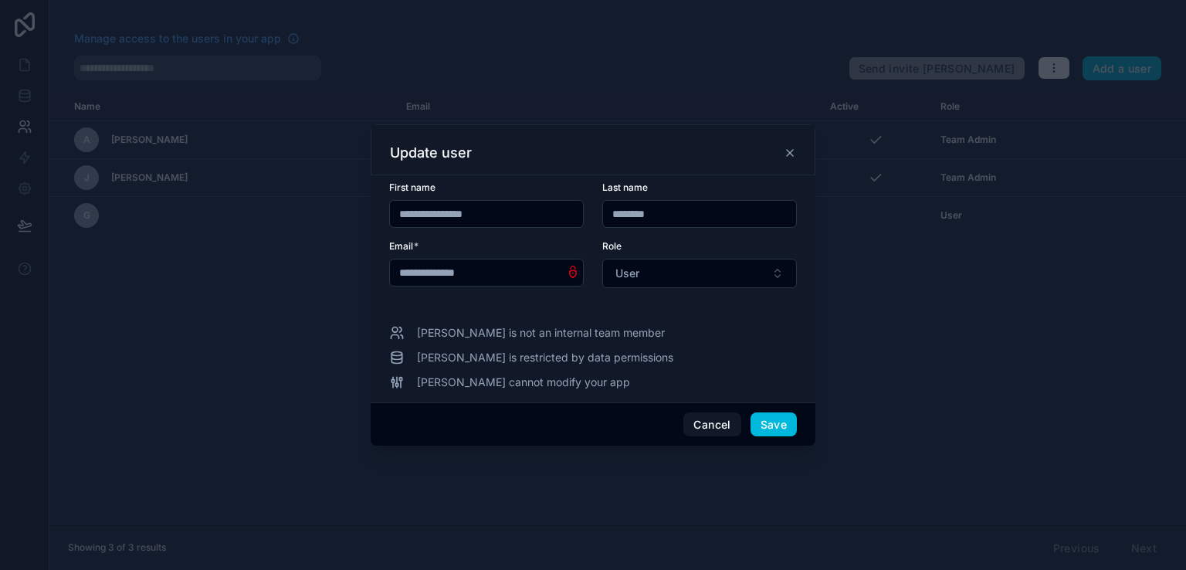
click at [784, 155] on icon at bounding box center [790, 153] width 12 height 12
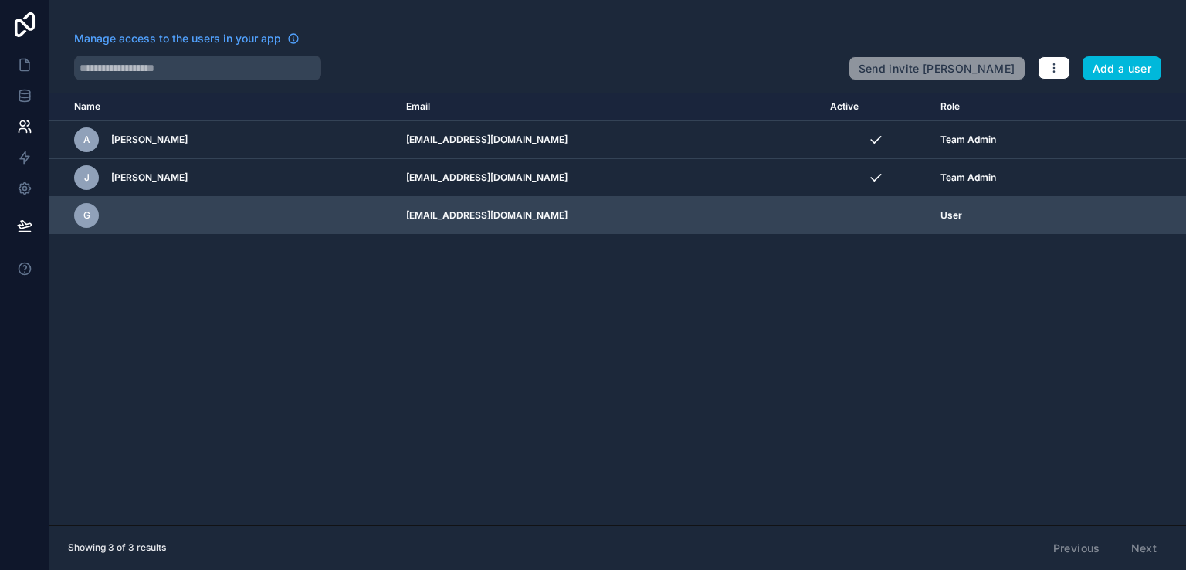
click at [821, 210] on td "scrollable content" at bounding box center [876, 216] width 111 height 38
click at [0, 0] on icon "scrollable content" at bounding box center [0, 0] width 0 height 0
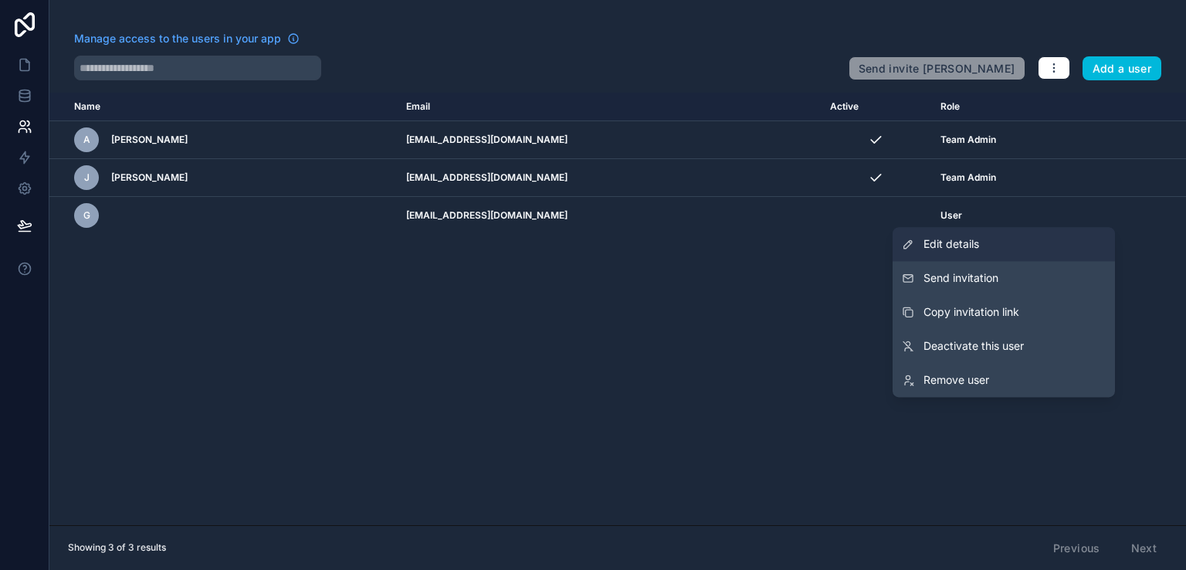
click at [1002, 249] on link "Edit details" at bounding box center [1004, 244] width 222 height 34
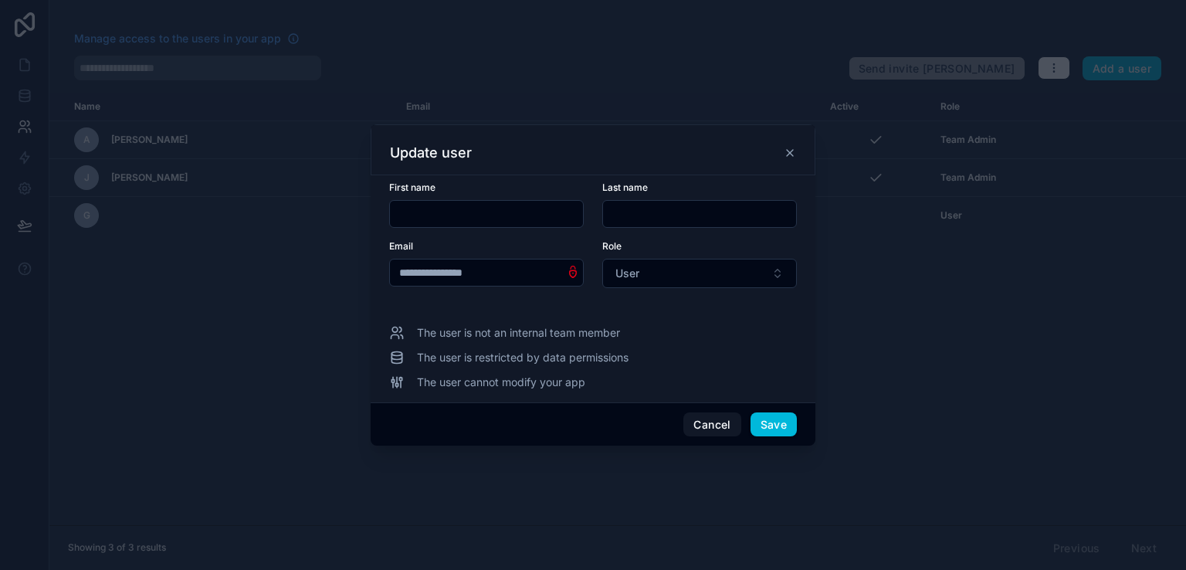
click at [521, 271] on input "**********" at bounding box center [486, 273] width 193 height 22
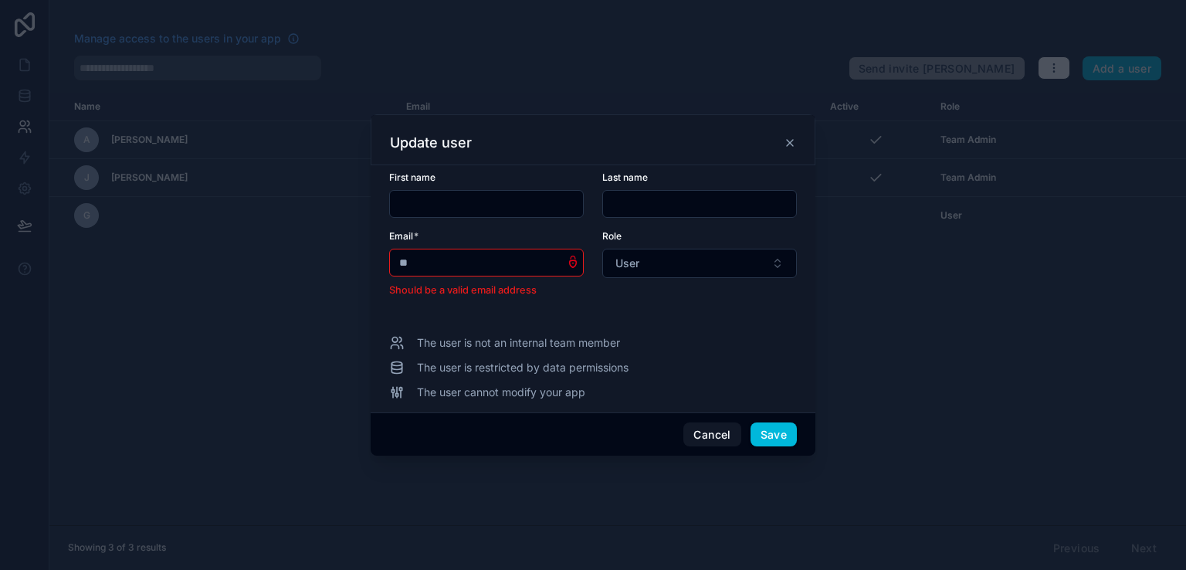
type input "*"
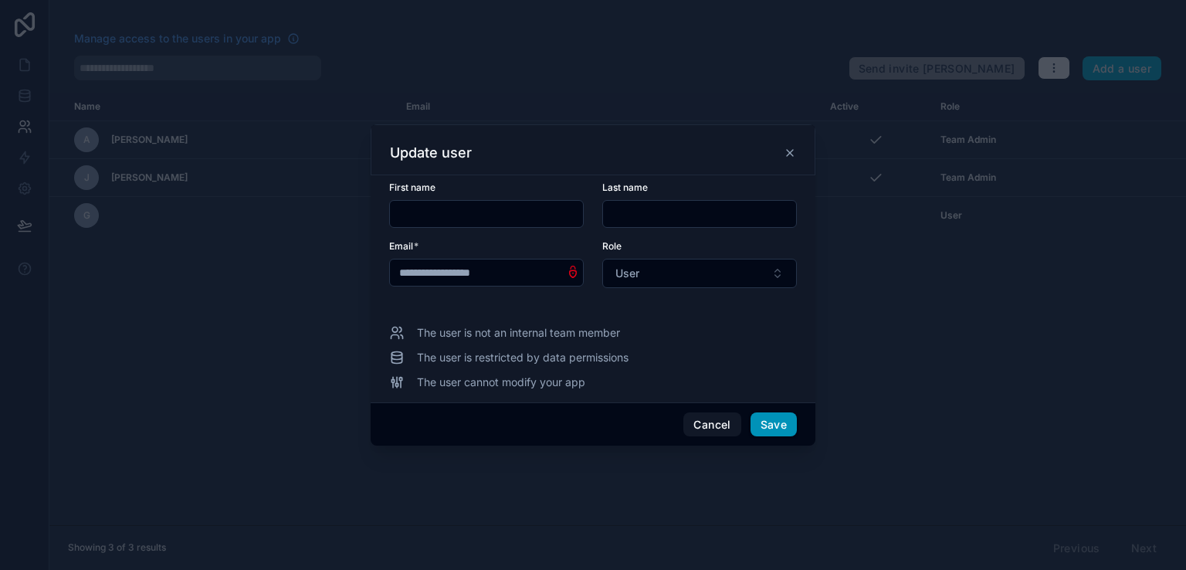
type input "**********"
click at [771, 420] on button "Save" at bounding box center [773, 424] width 46 height 25
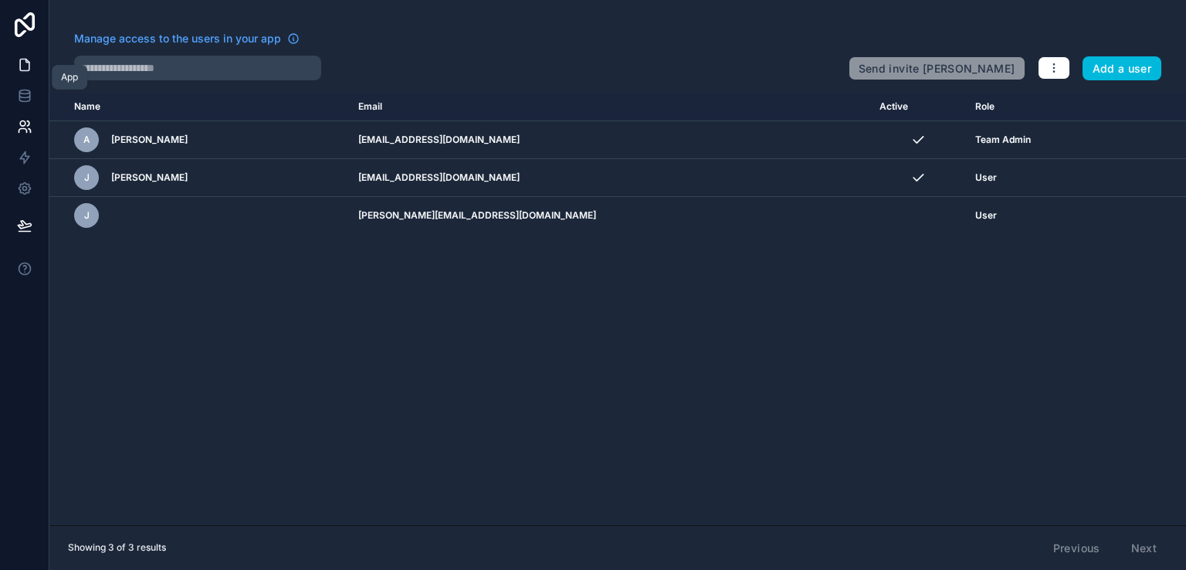
click at [20, 57] on icon at bounding box center [24, 64] width 15 height 15
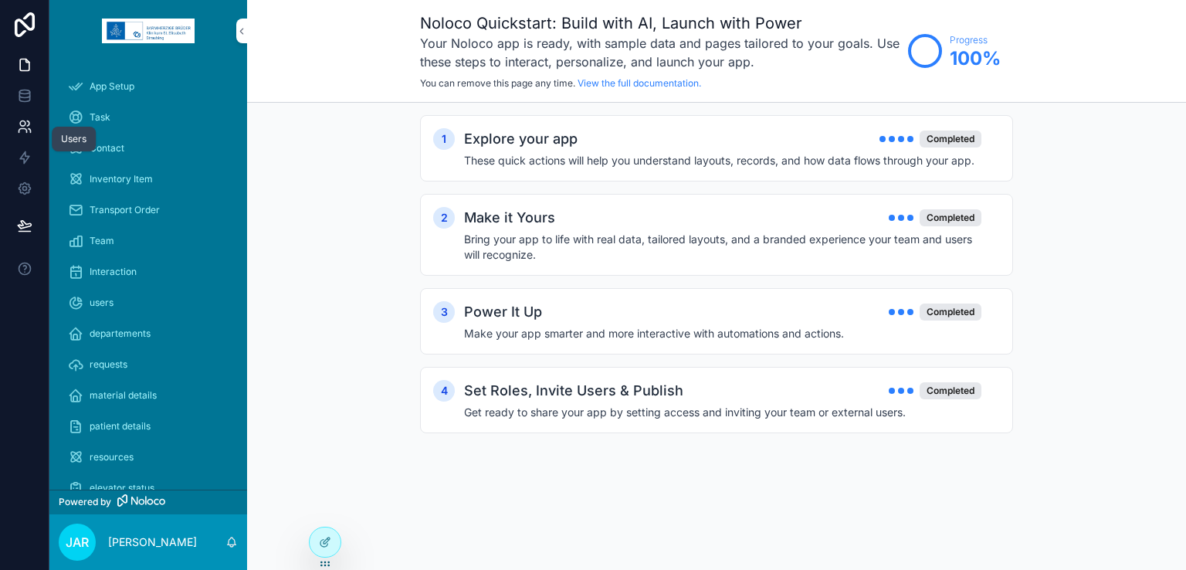
click at [27, 127] on icon at bounding box center [24, 126] width 15 height 15
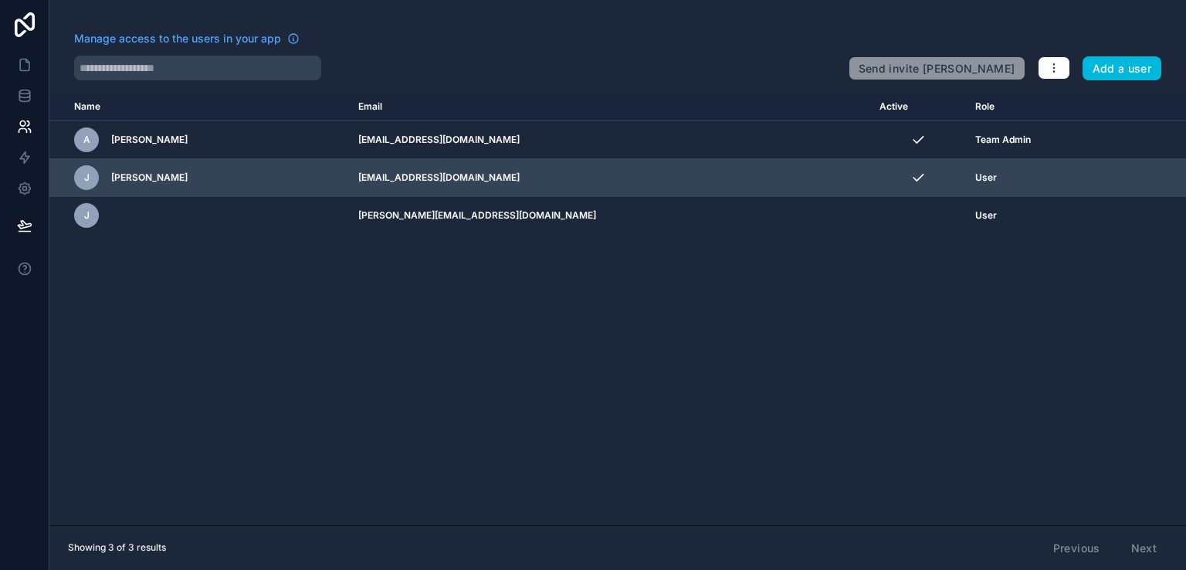
click at [0, 0] on icon "scrollable content" at bounding box center [0, 0] width 0 height 0
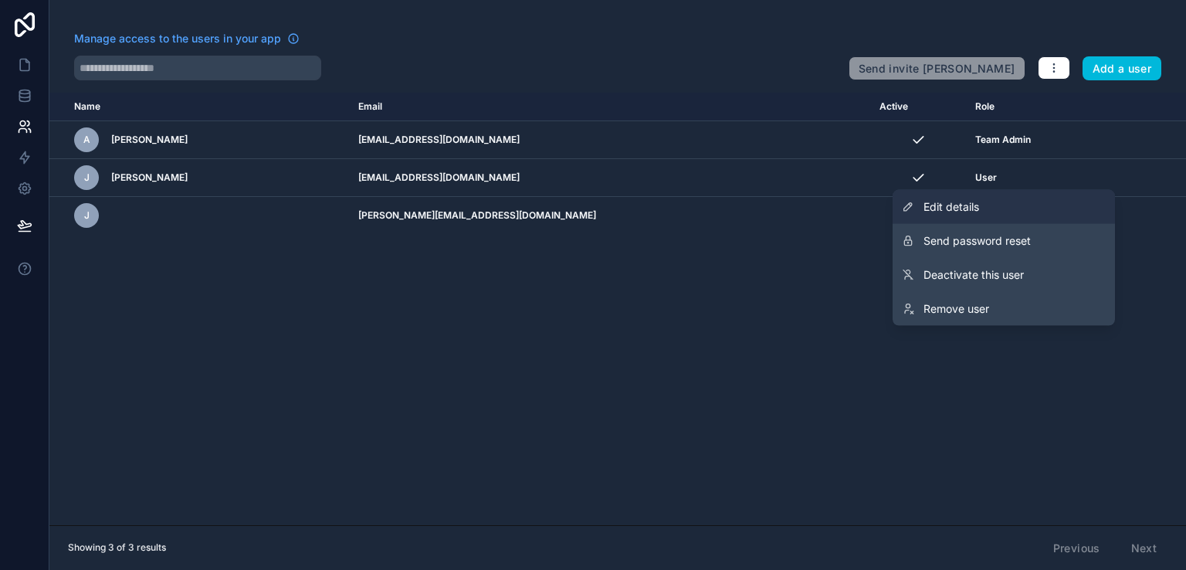
click at [994, 211] on link "Edit details" at bounding box center [1004, 207] width 222 height 34
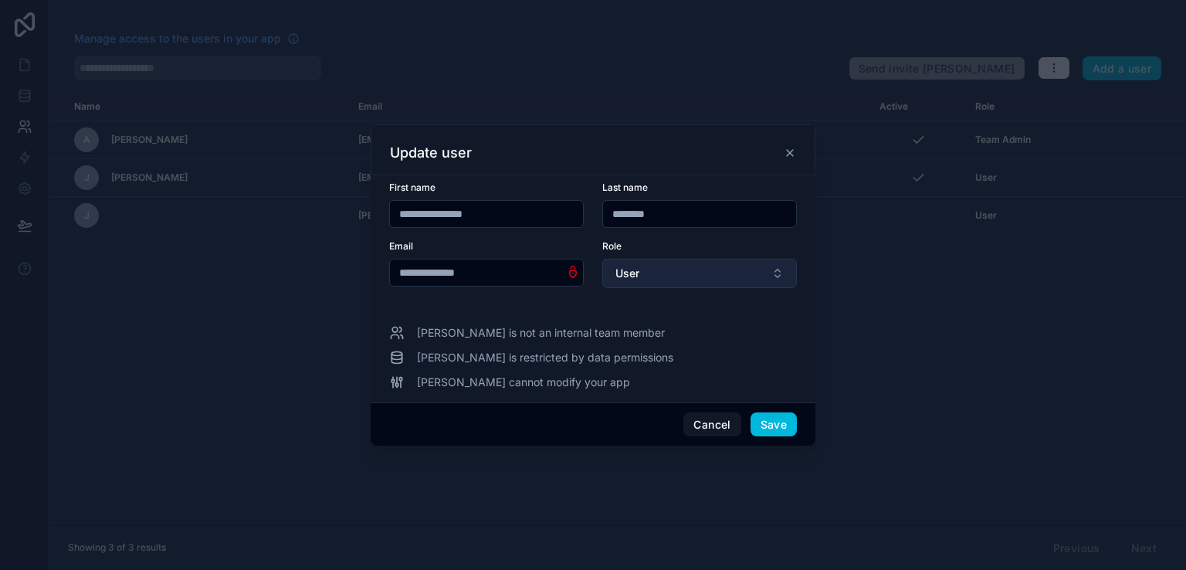
click at [711, 273] on button "User" at bounding box center [699, 273] width 195 height 29
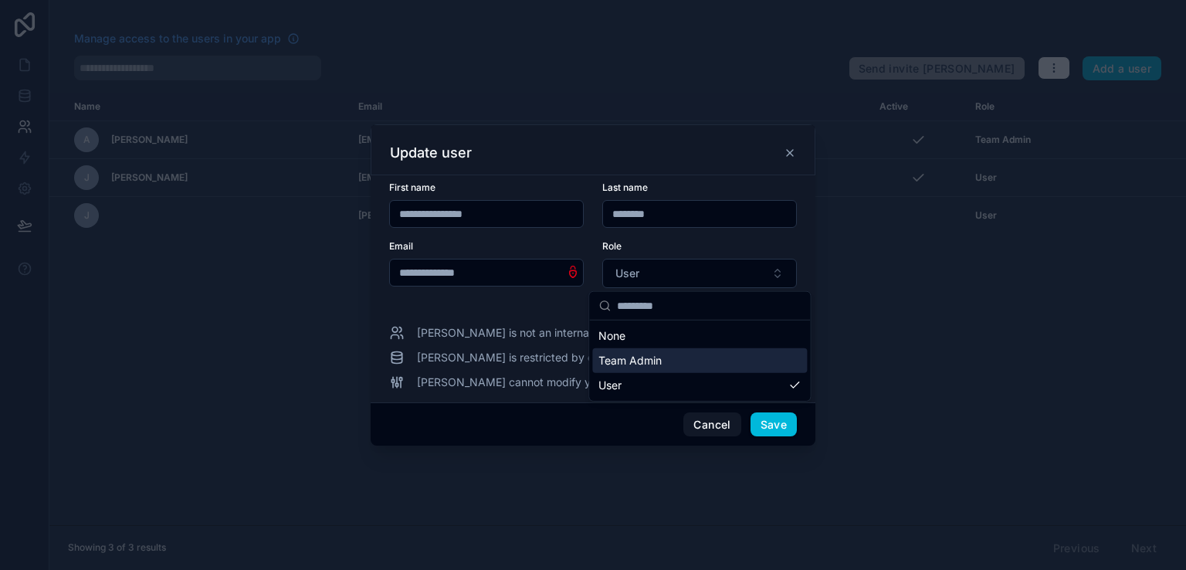
click at [670, 365] on div "Team Admin" at bounding box center [699, 360] width 215 height 25
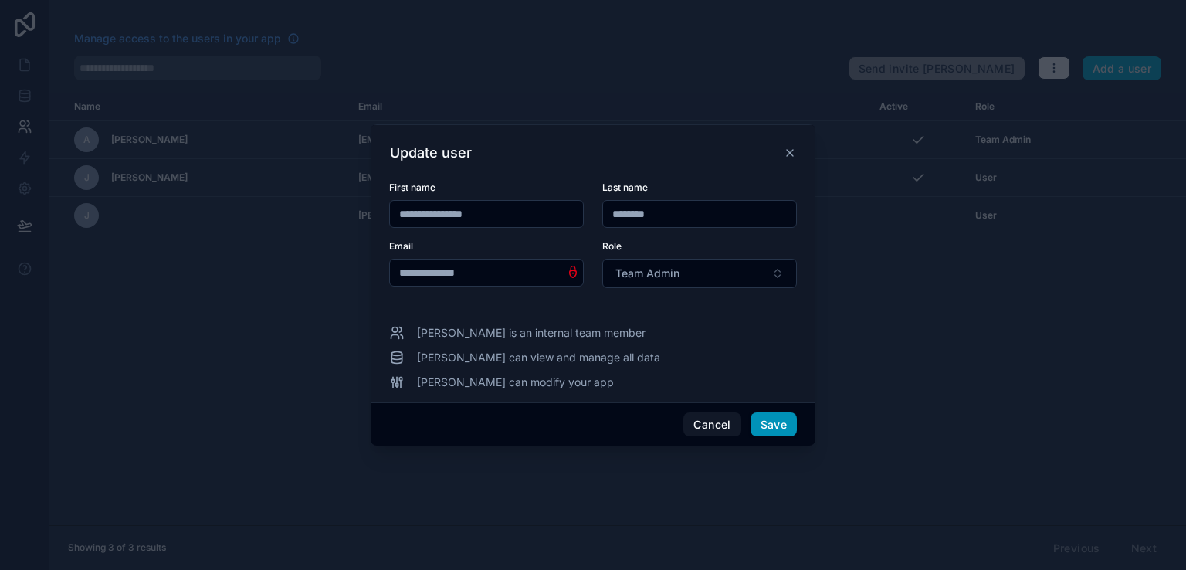
click at [766, 424] on button "Save" at bounding box center [773, 424] width 46 height 25
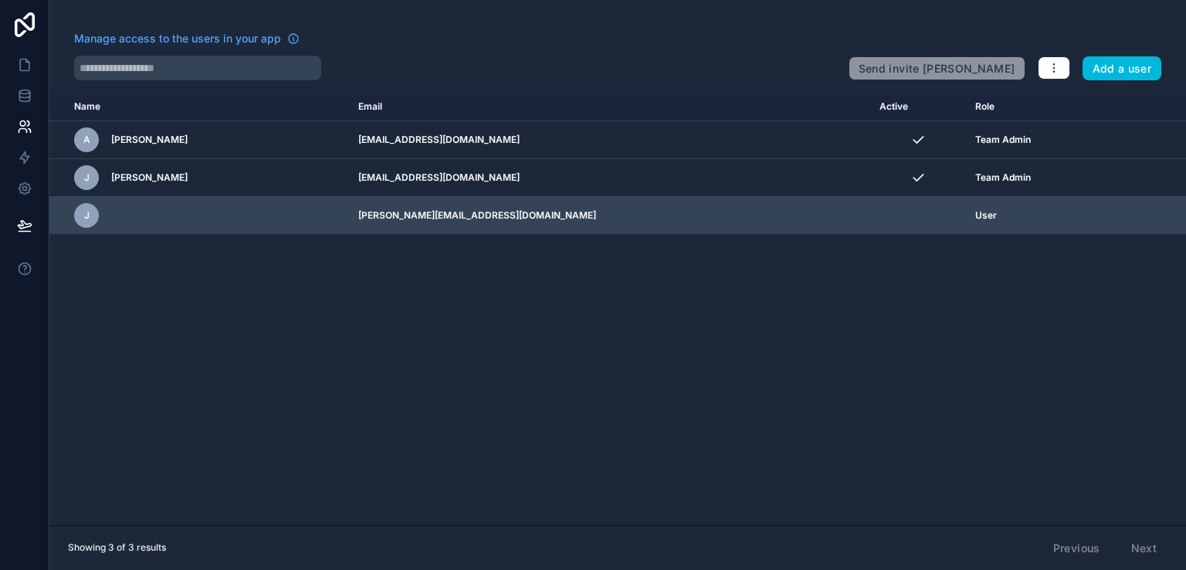
click at [966, 208] on td "User" at bounding box center [1041, 216] width 151 height 38
click at [0, 0] on icon "scrollable content" at bounding box center [0, 0] width 0 height 0
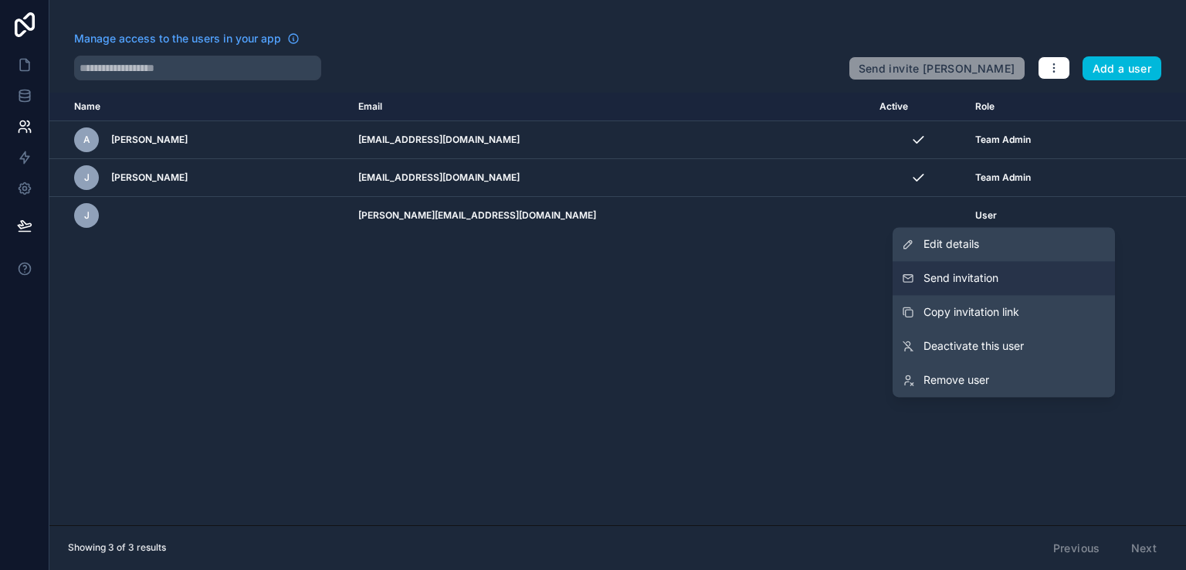
click at [1010, 276] on button "Send invitation" at bounding box center [1004, 278] width 222 height 34
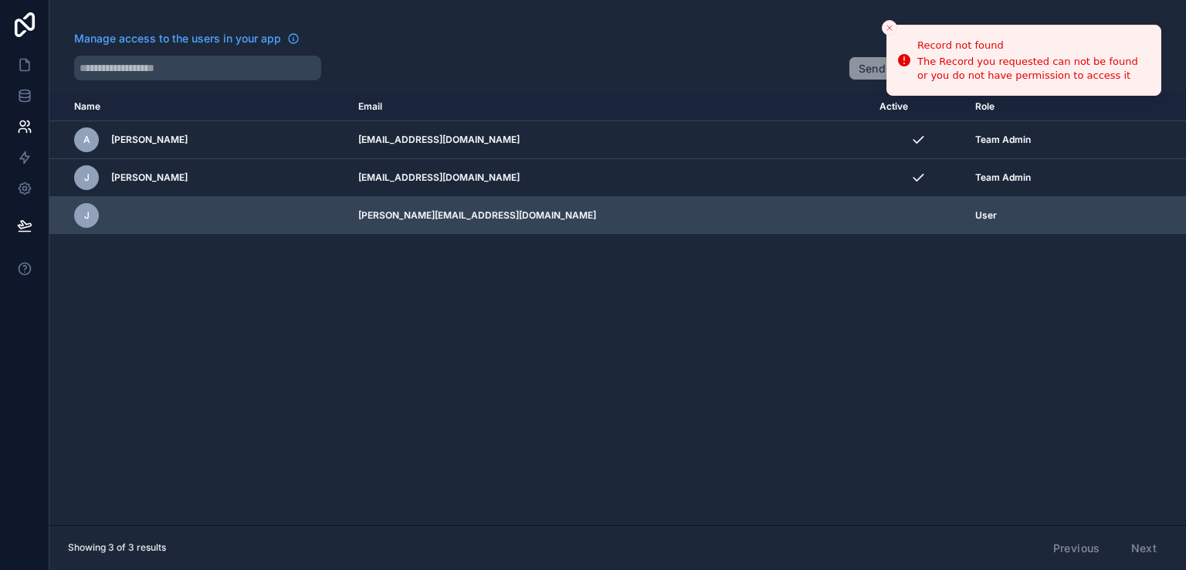
click at [1117, 206] on td "scrollable content" at bounding box center [1151, 216] width 69 height 38
click at [0, 0] on icon "scrollable content" at bounding box center [0, 0] width 0 height 0
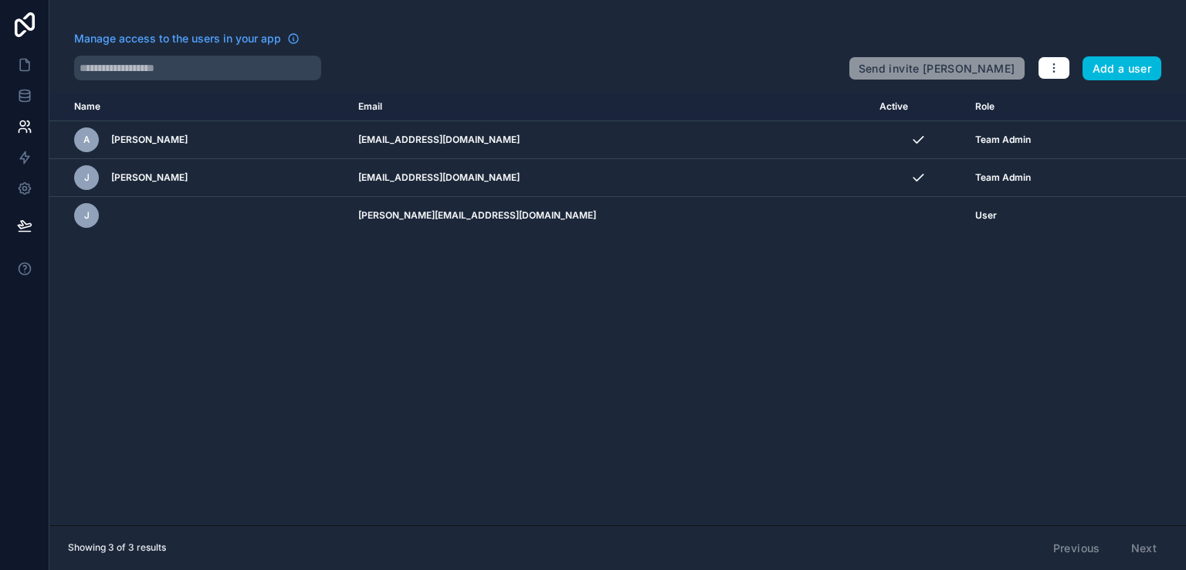
click at [30, 39] on link at bounding box center [24, 24] width 49 height 49
